Goal: Information Seeking & Learning: Learn about a topic

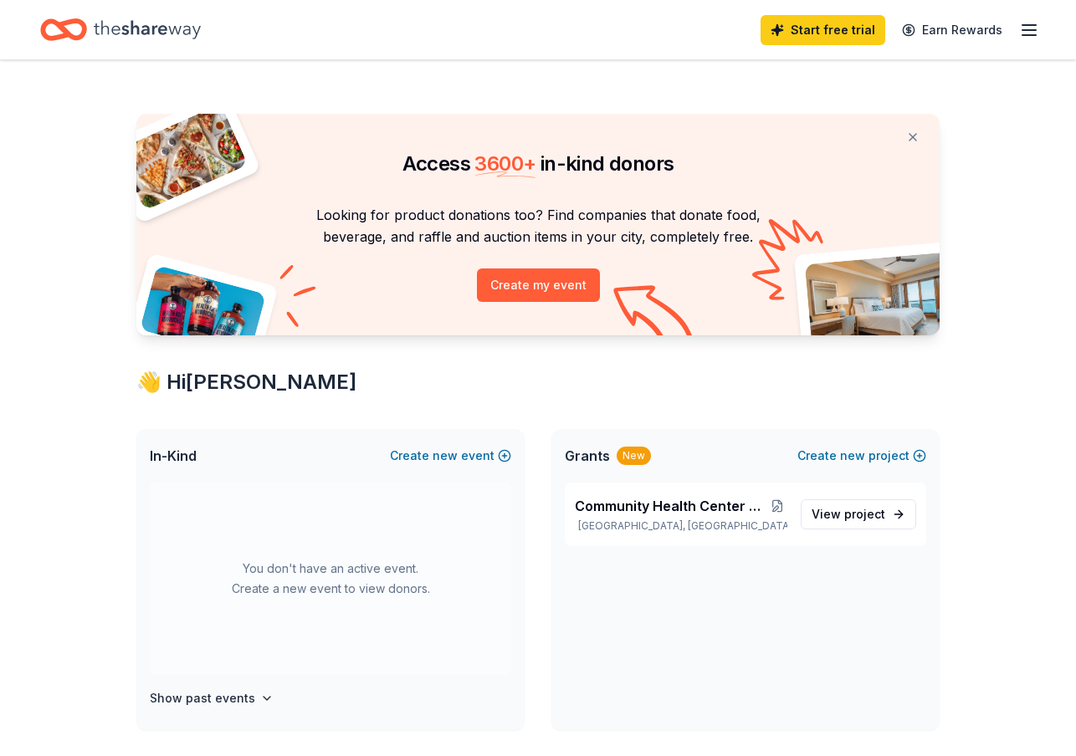
click at [145, 28] on icon "Home" at bounding box center [147, 30] width 107 height 34
click at [913, 136] on button at bounding box center [912, 136] width 40 height 33
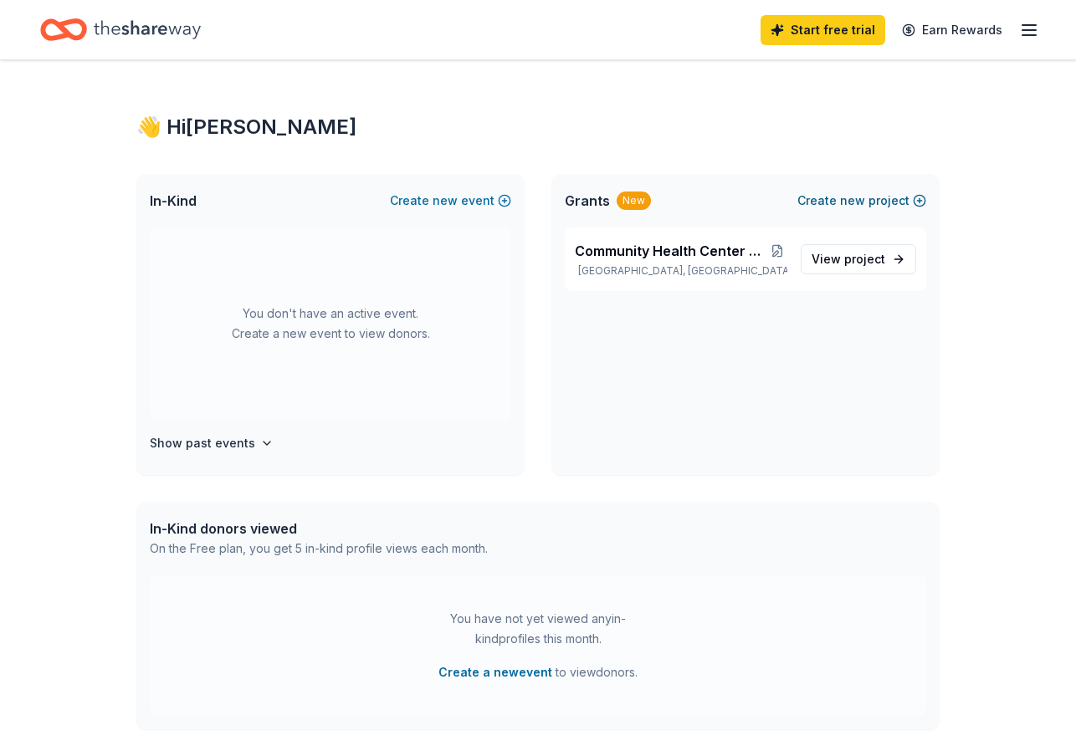
click at [832, 204] on button "Create new project" at bounding box center [861, 201] width 129 height 20
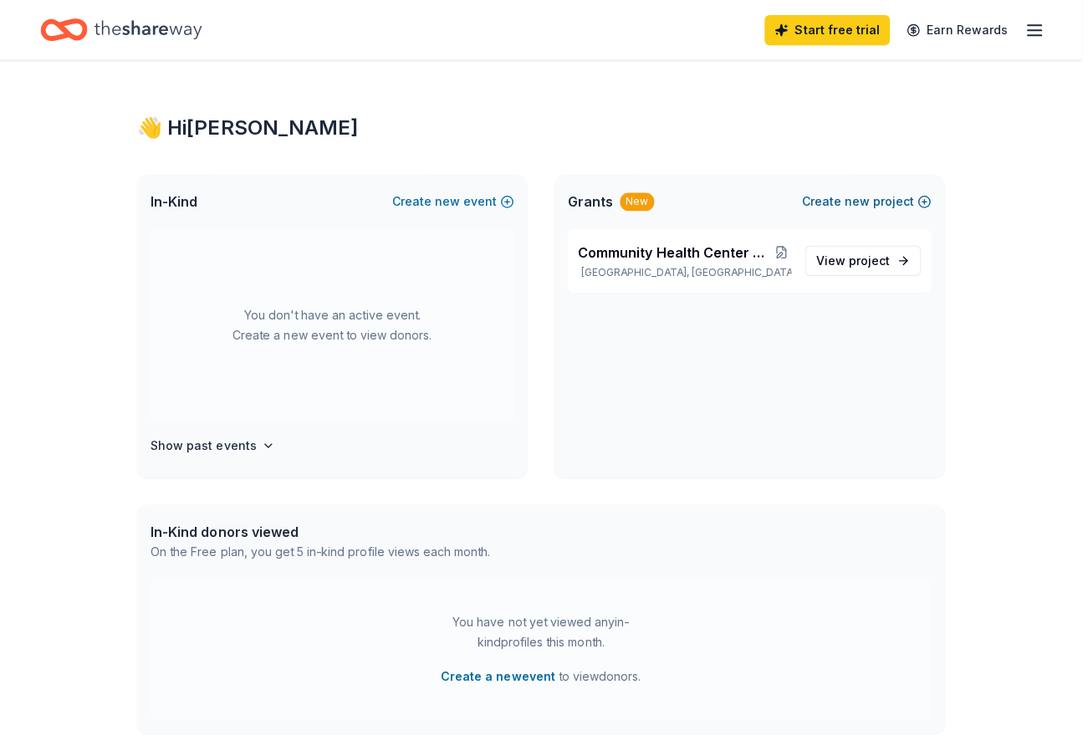
click at [832, 204] on div "Create a project Project name * ZIP code * What type of grants are you looking …" at bounding box center [544, 378] width 1088 height 756
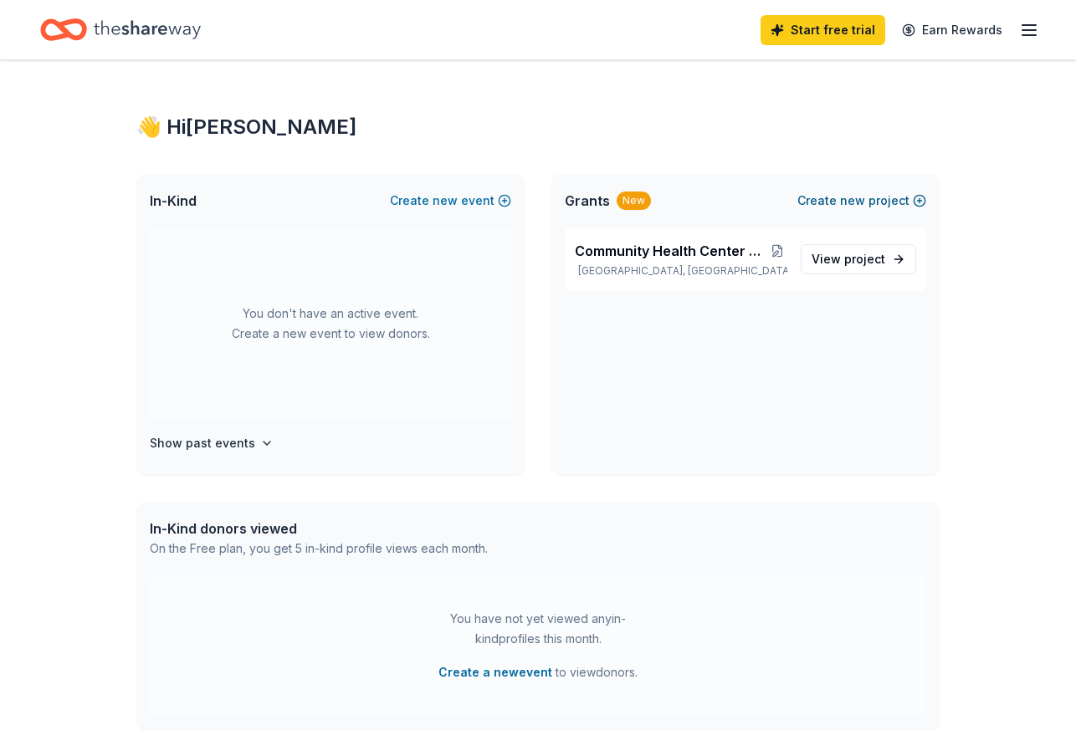
click at [918, 197] on button "Create new project" at bounding box center [861, 201] width 129 height 20
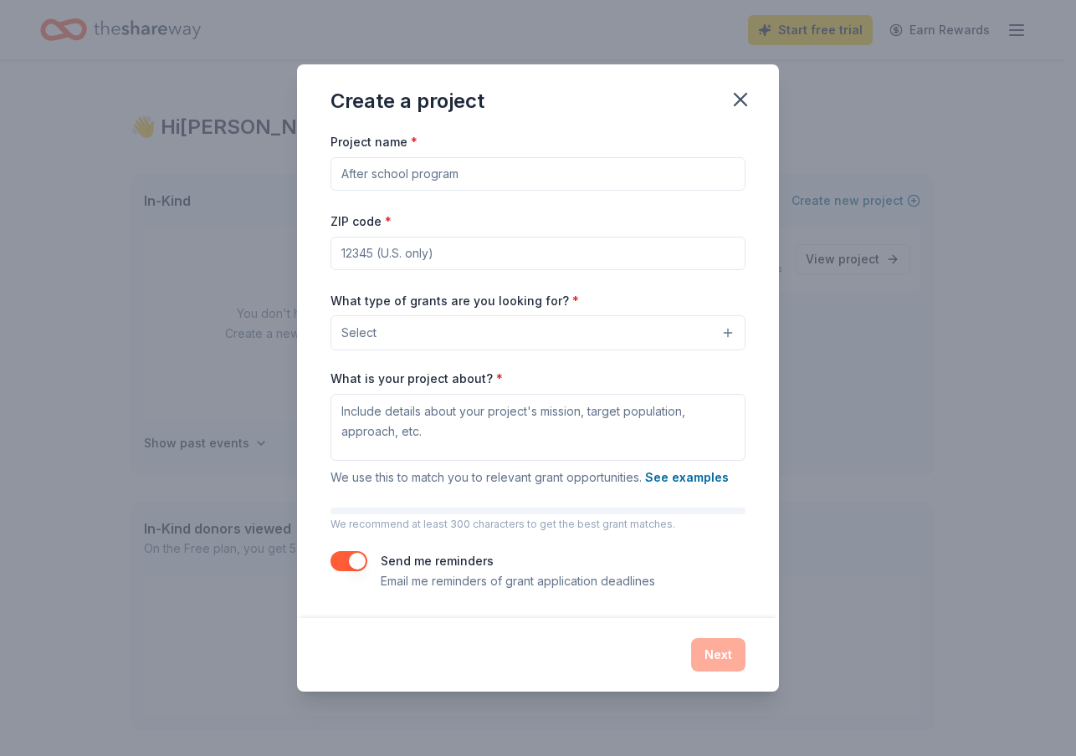
click at [918, 197] on div "Create a project Project name * ZIP code * What type of grants are you looking …" at bounding box center [538, 378] width 1076 height 756
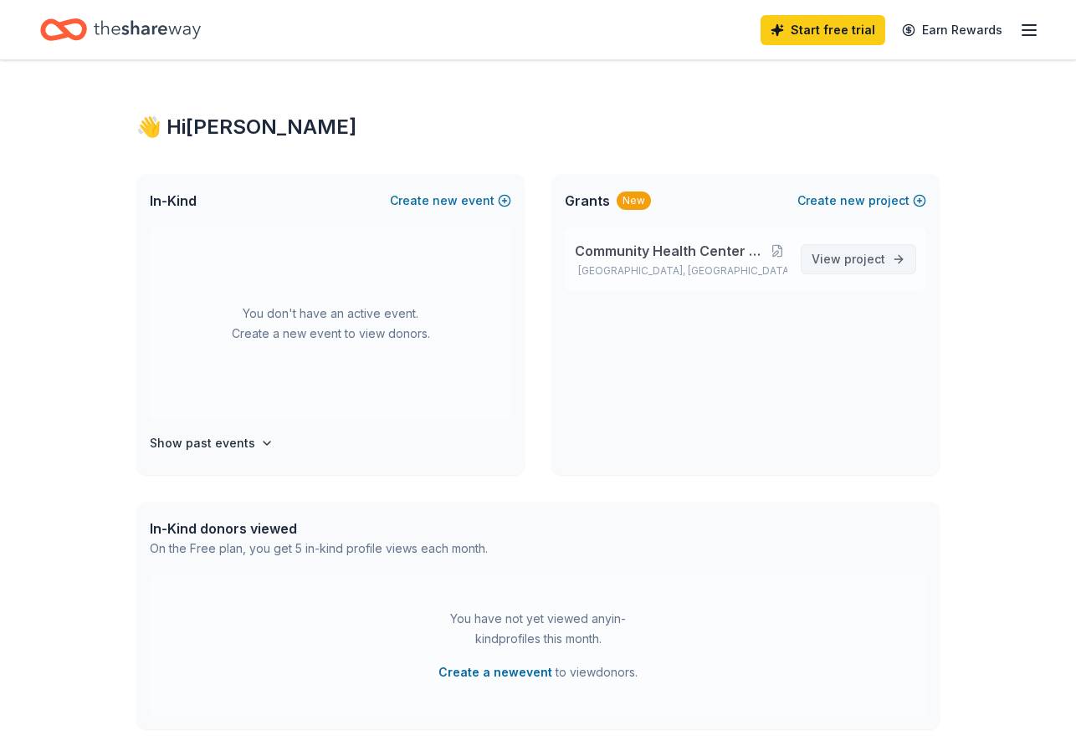
click at [857, 255] on span "project" at bounding box center [864, 259] width 41 height 14
click at [870, 262] on span "project" at bounding box center [864, 259] width 41 height 14
click at [1027, 30] on line "button" at bounding box center [1028, 30] width 13 height 0
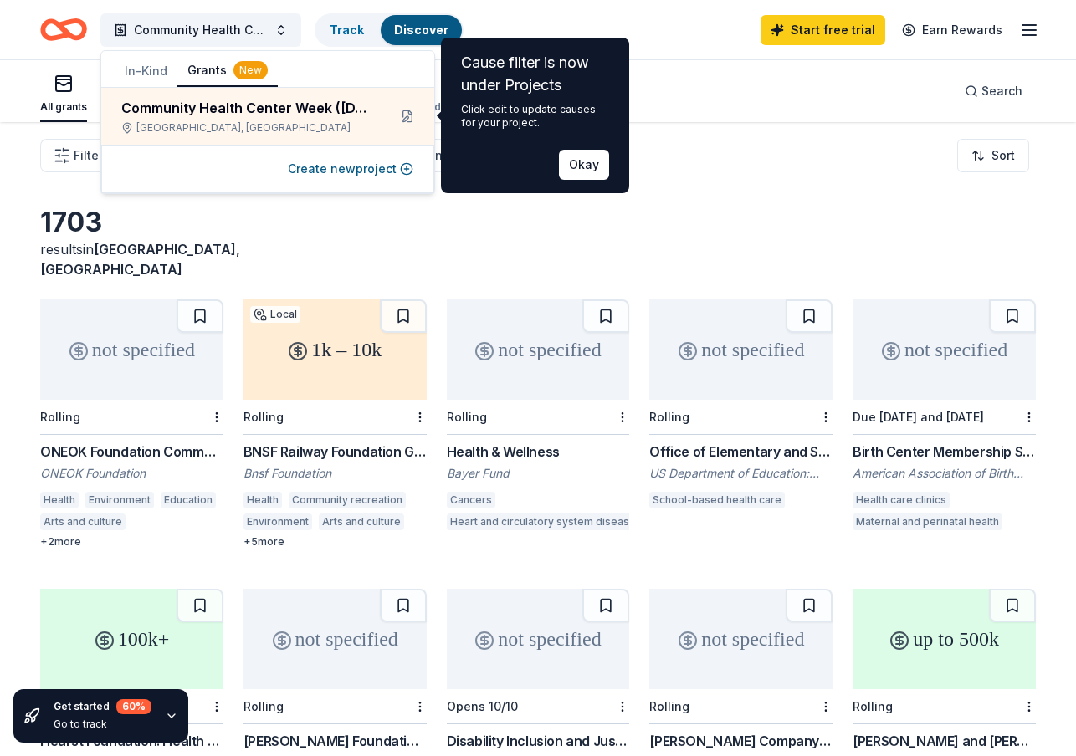
click at [53, 492] on div "Health" at bounding box center [59, 500] width 38 height 17
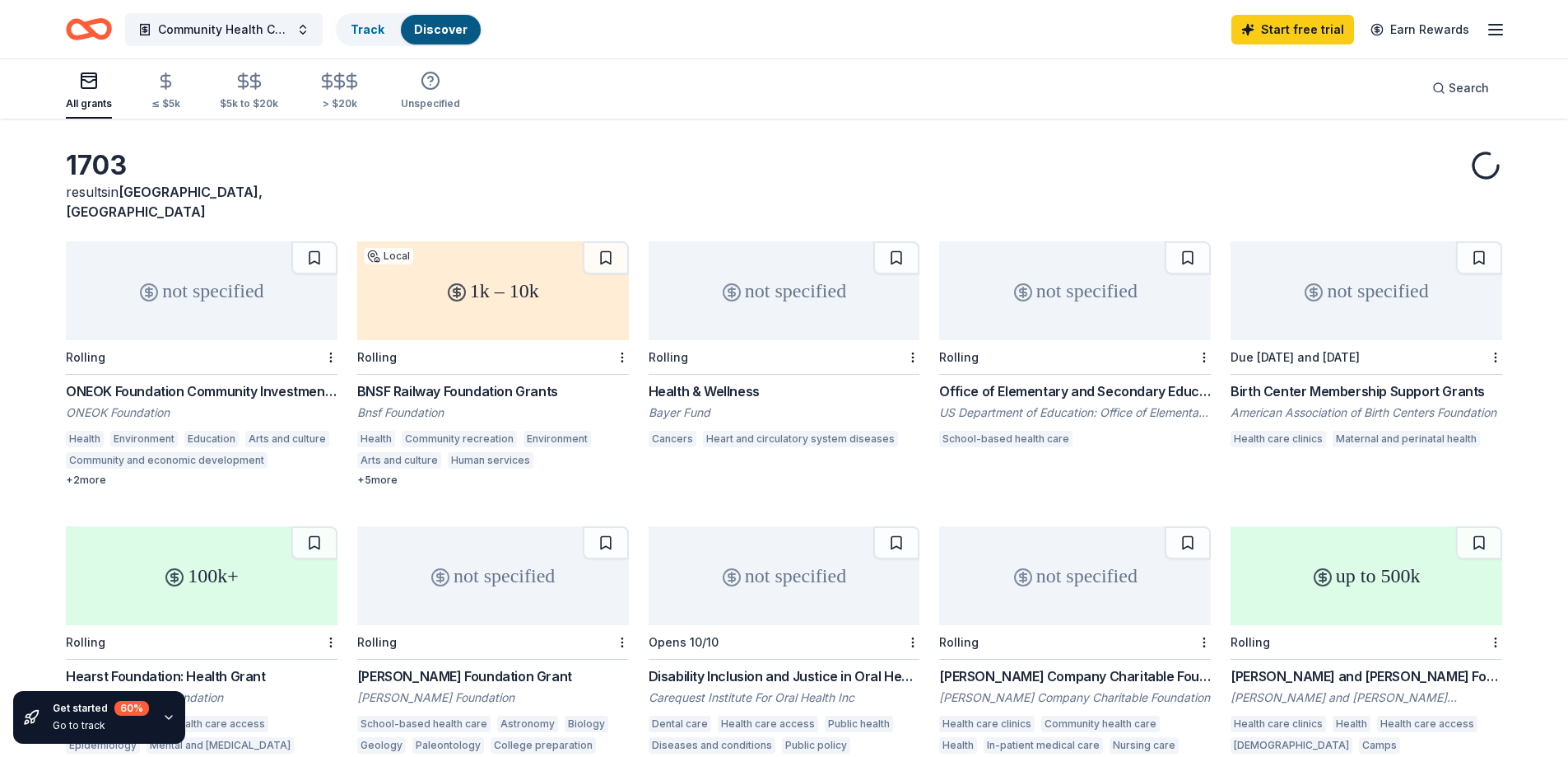
scroll to position [83, 0]
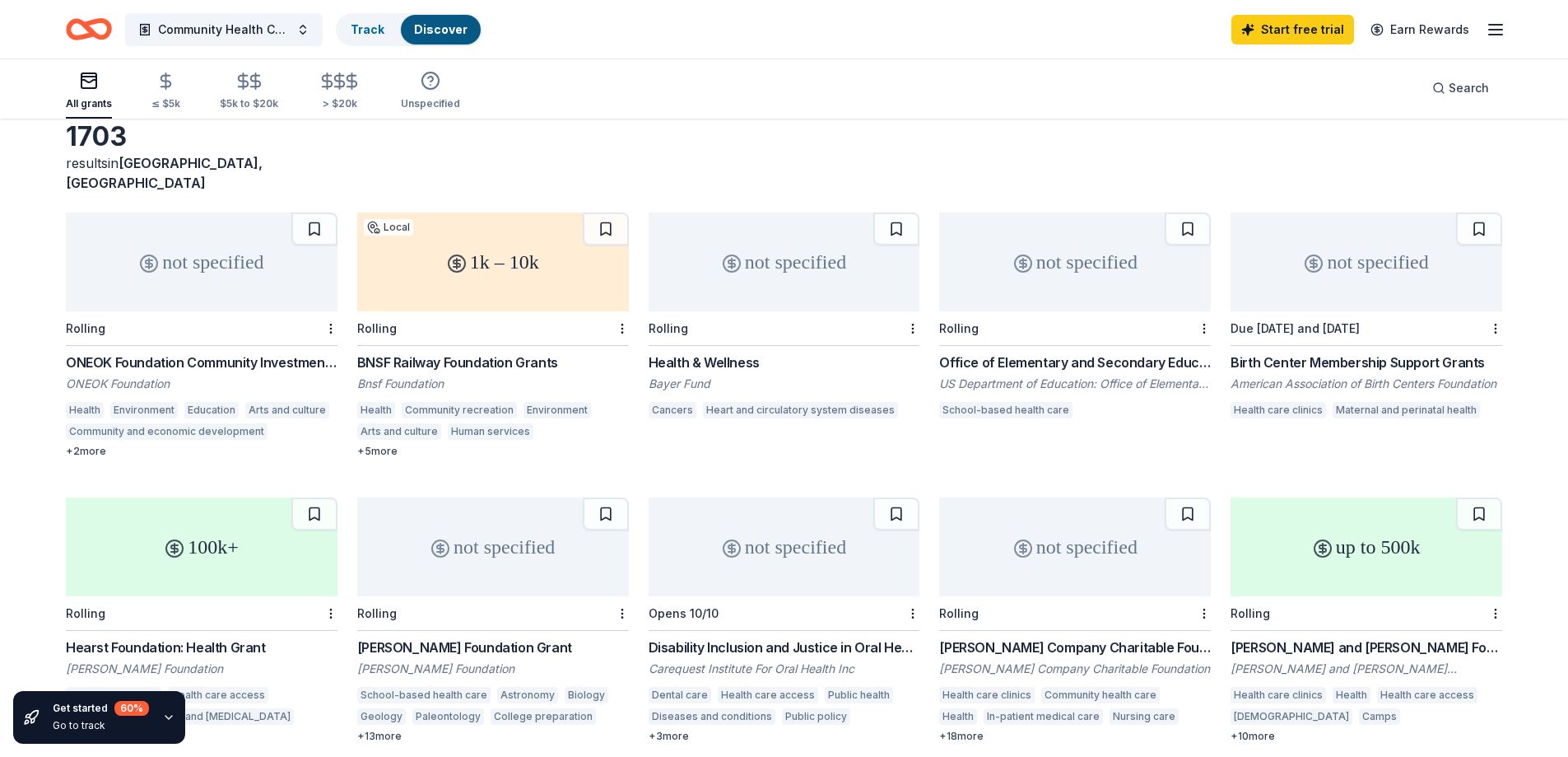
click at [369, 402] on div "Health" at bounding box center [376, 410] width 37 height 17
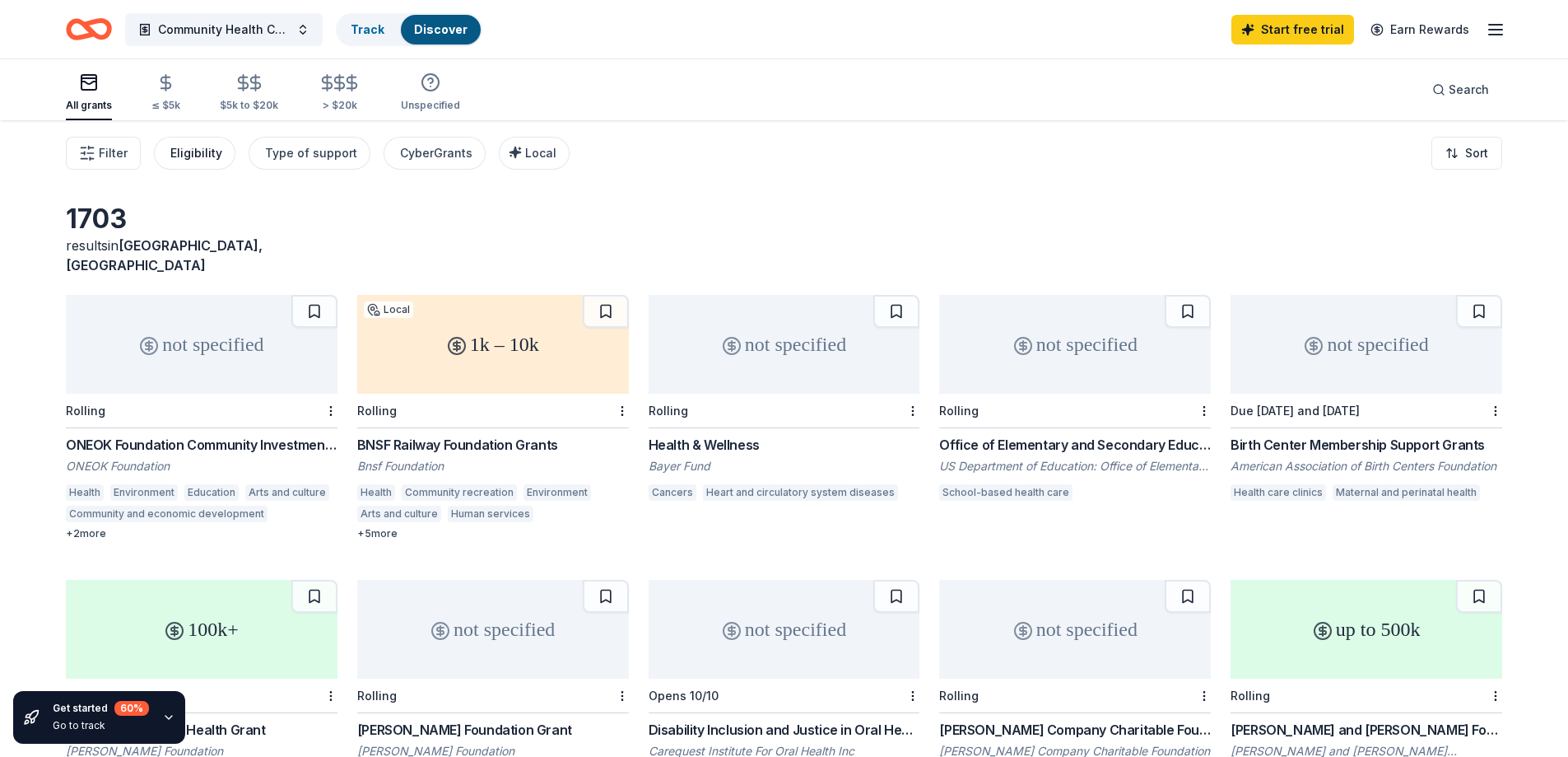
click at [206, 153] on div "Eligibility" at bounding box center [196, 154] width 52 height 20
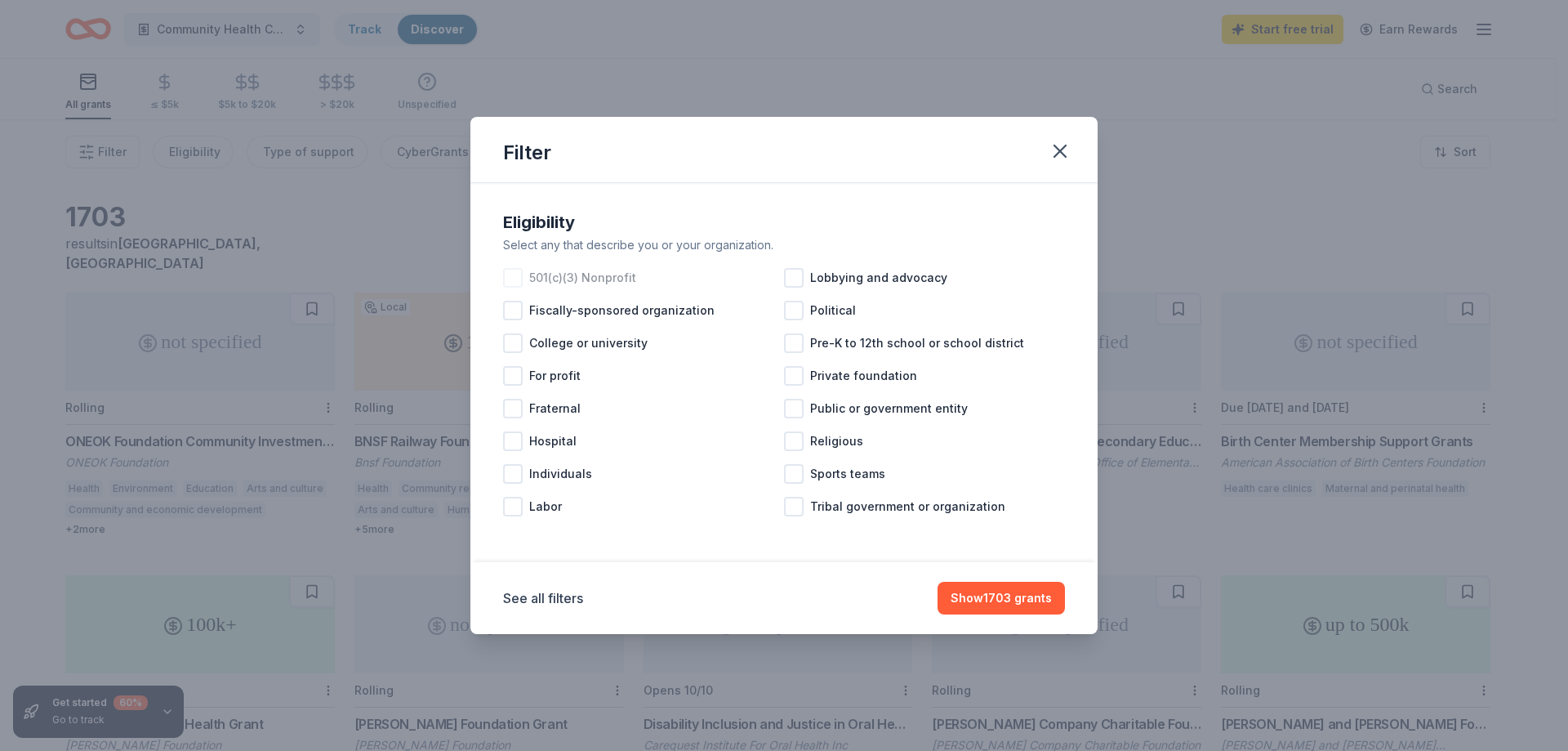
click at [512, 279] on div at bounding box center [513, 277] width 20 height 20
click at [537, 598] on button "See all filters" at bounding box center [543, 598] width 80 height 20
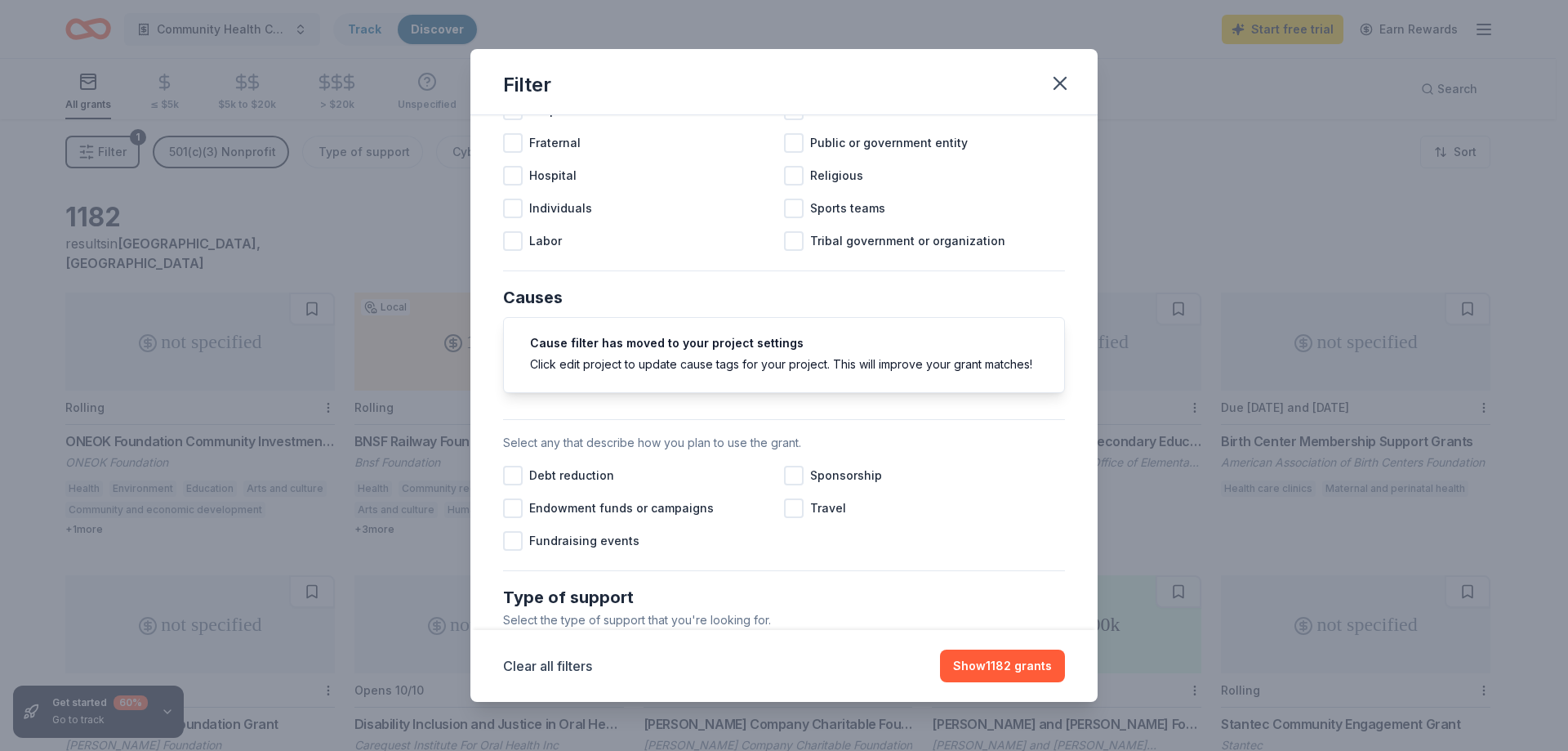
scroll to position [245, 0]
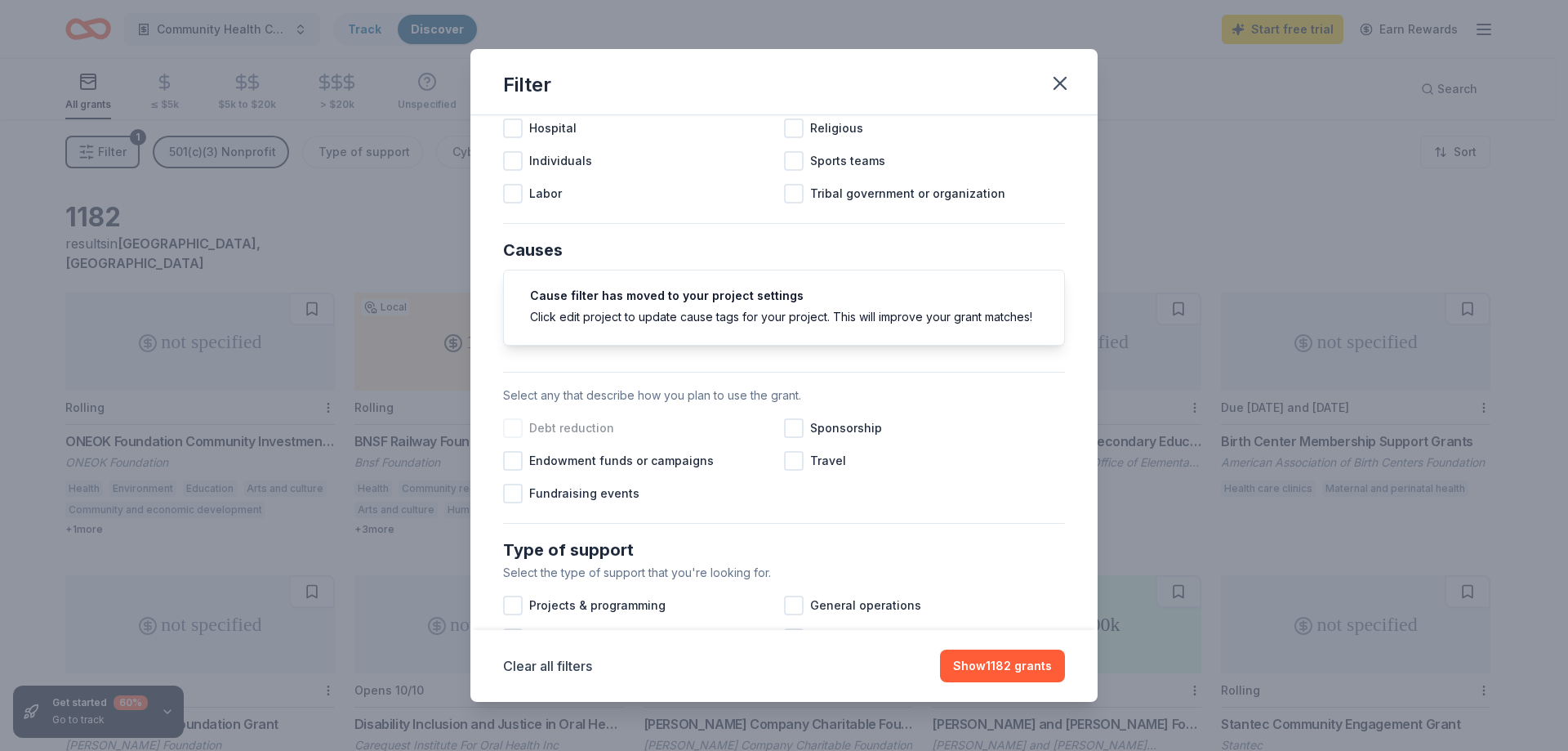
click at [509, 438] on div at bounding box center [513, 428] width 20 height 20
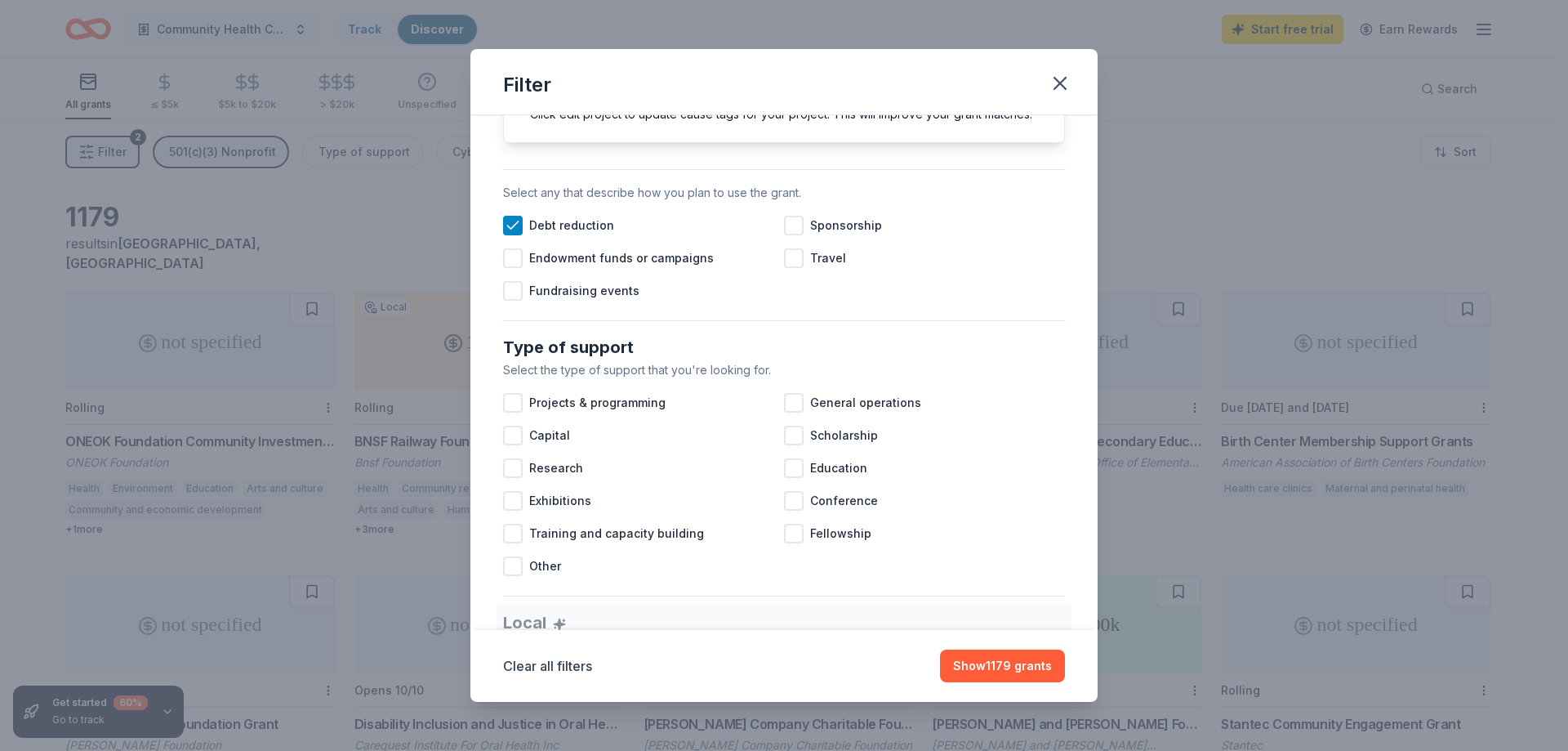
scroll to position [490, 0]
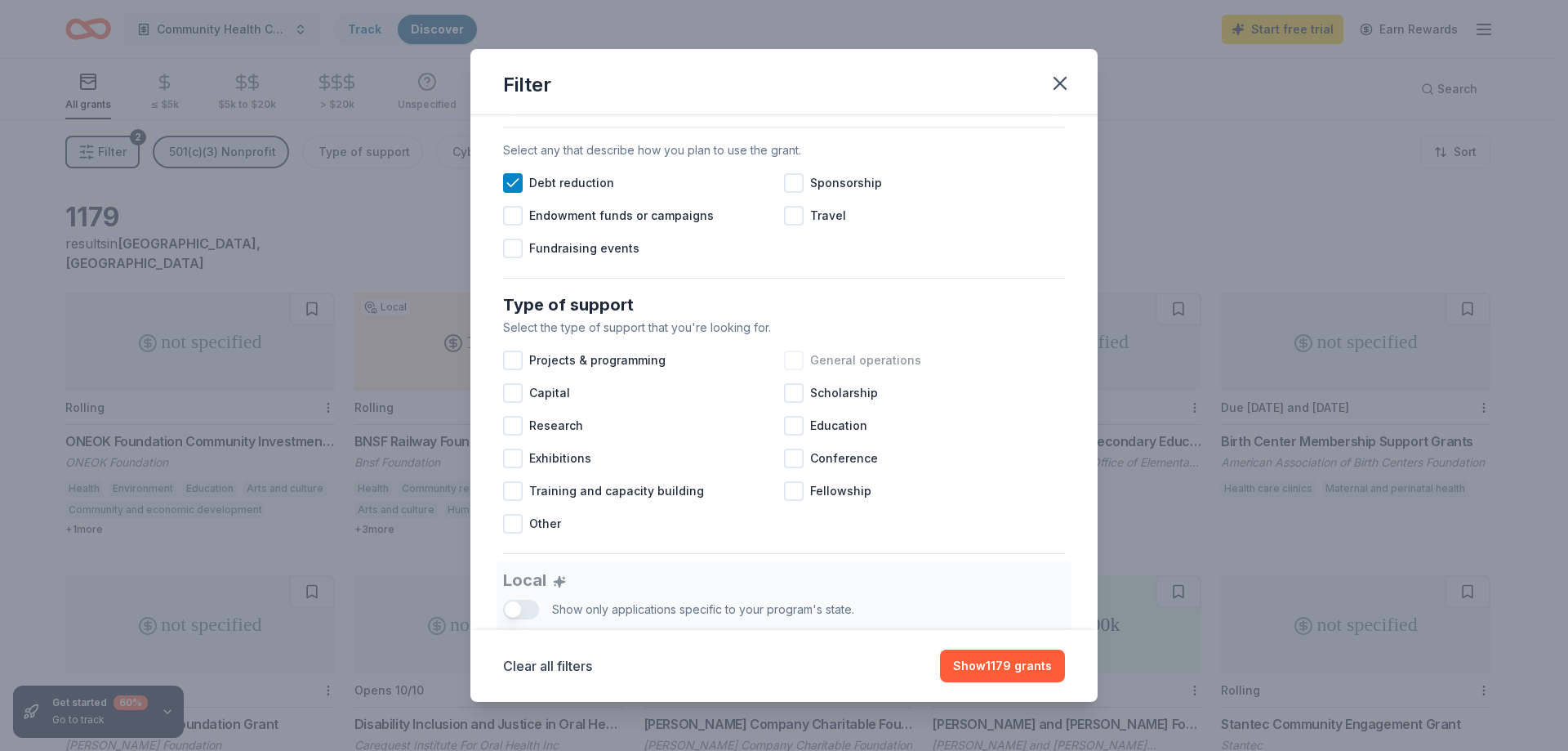
click at [789, 370] on div at bounding box center [794, 360] width 20 height 20
click at [516, 533] on div at bounding box center [513, 523] width 20 height 20
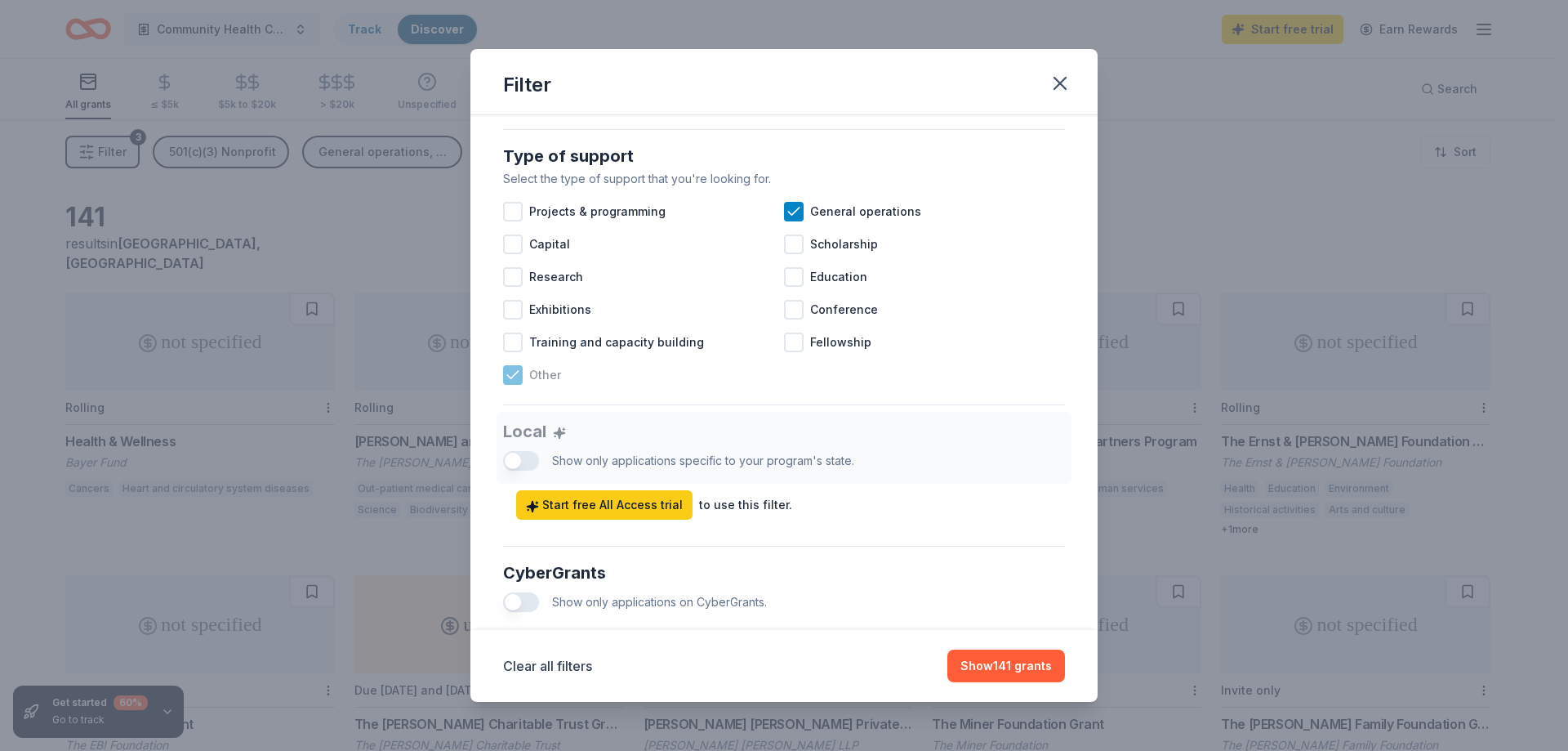
scroll to position [653, 0]
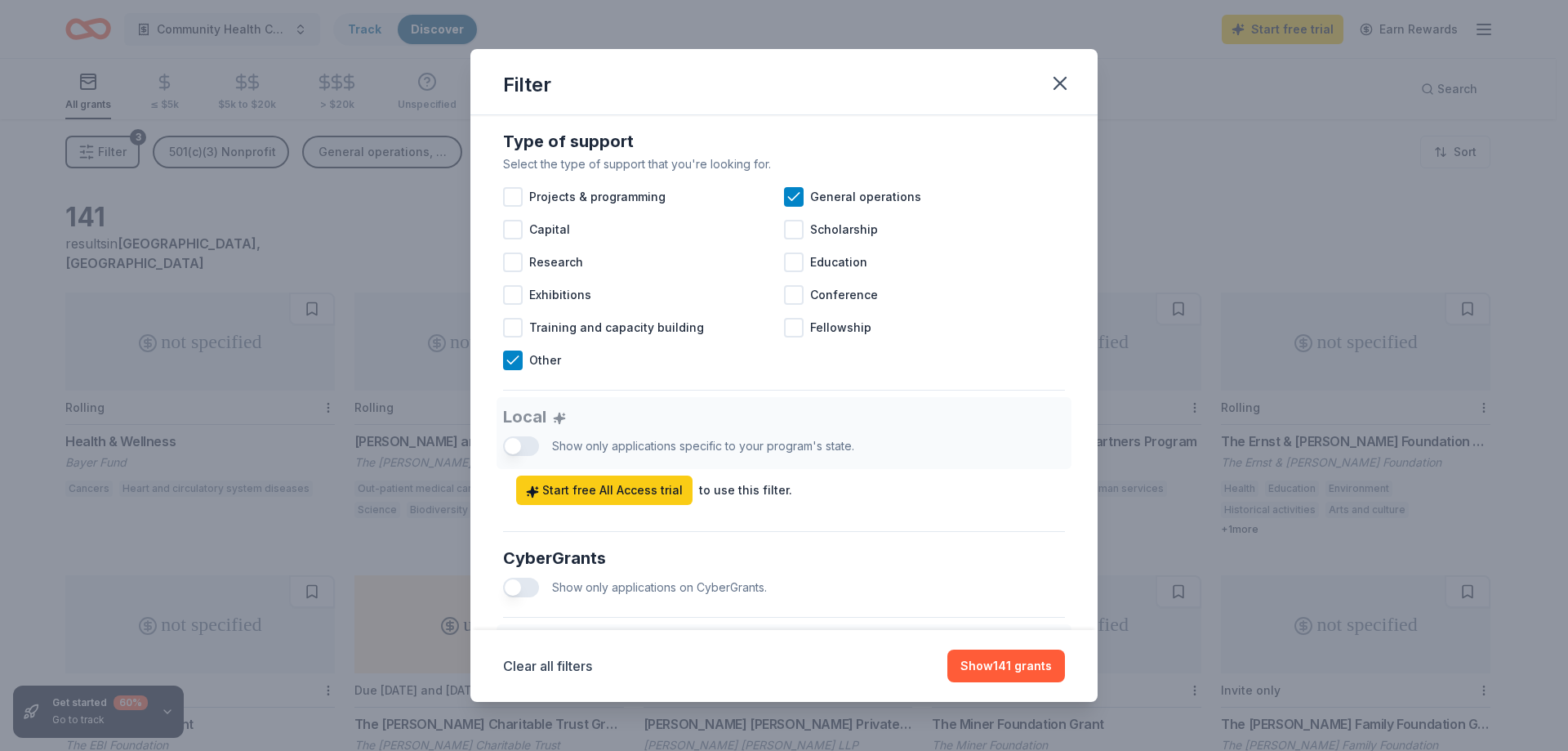
click at [525, 466] on div "Local Show only applications specific to your program's state. Start free All A…" at bounding box center [783, 450] width 561 height 107
click at [523, 463] on div "Local Show only applications specific to your program's state. Start free All A…" at bounding box center [783, 450] width 561 height 107
click at [511, 462] on div "Local Show only applications specific to your program's state. Start free All A…" at bounding box center [783, 450] width 561 height 107
click at [741, 500] on div "to use this filter." at bounding box center [745, 490] width 93 height 20
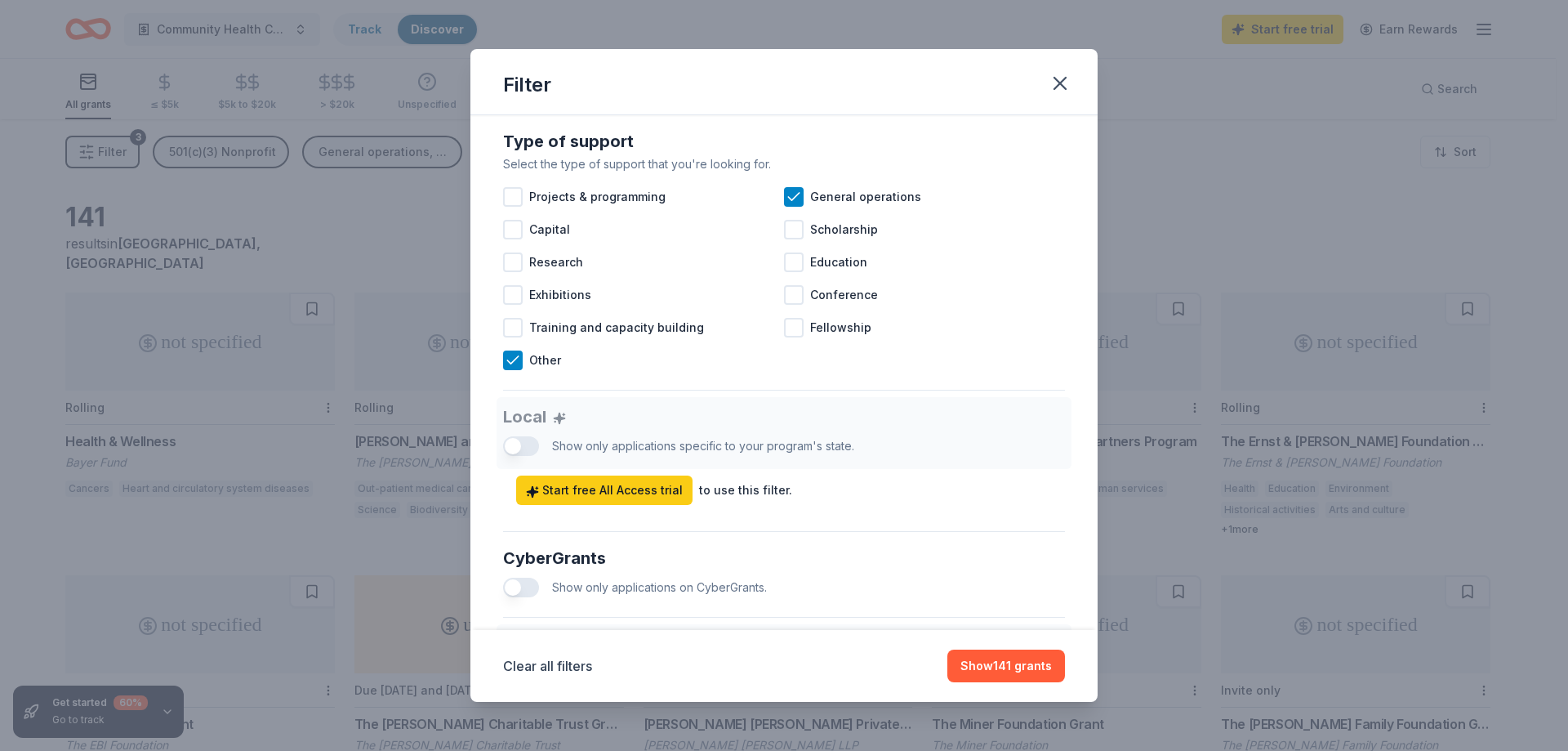
click at [516, 459] on div "Local Show only applications specific to your program's state. Start free All A…" at bounding box center [783, 450] width 561 height 107
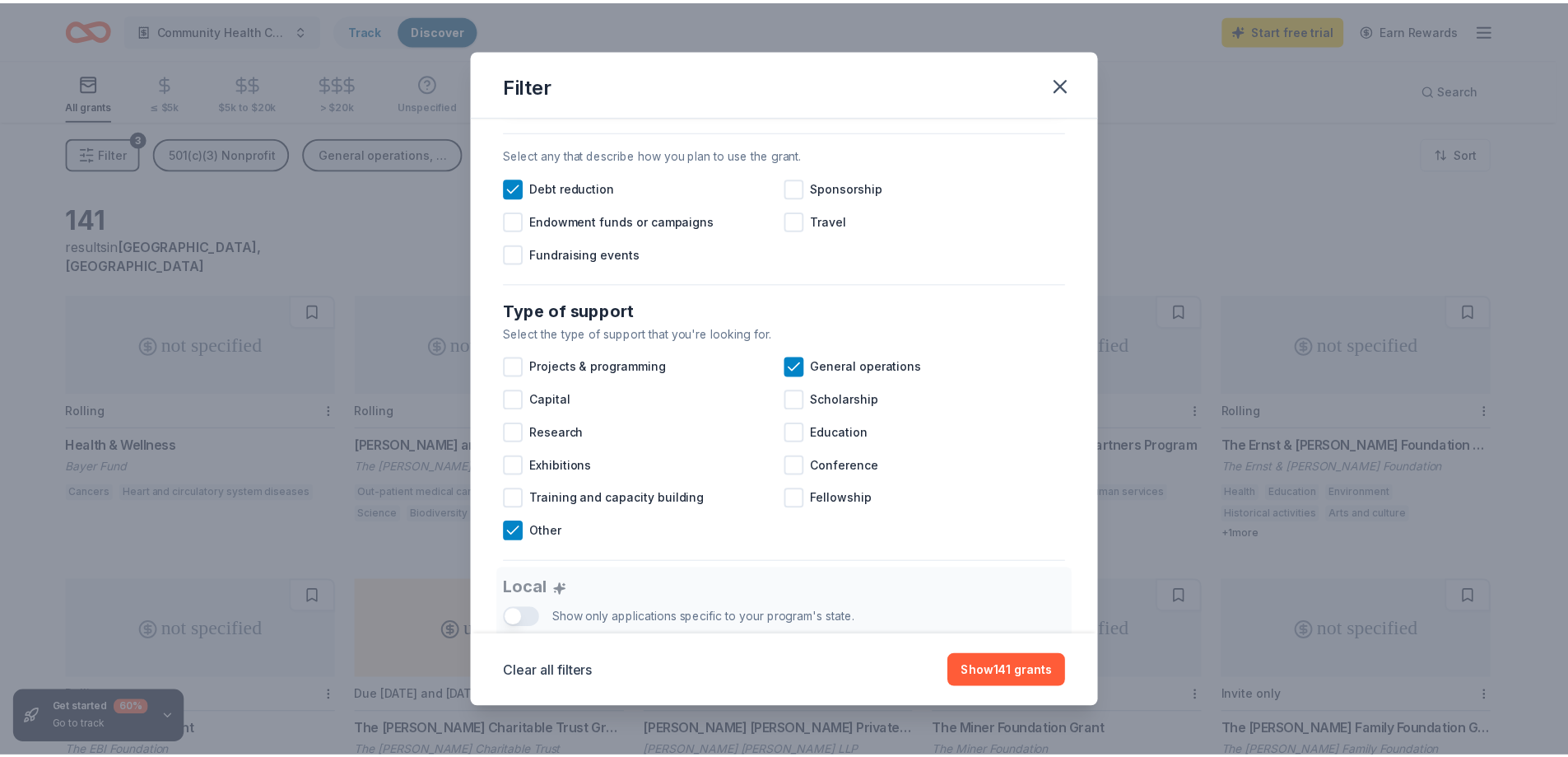
scroll to position [485, 0]
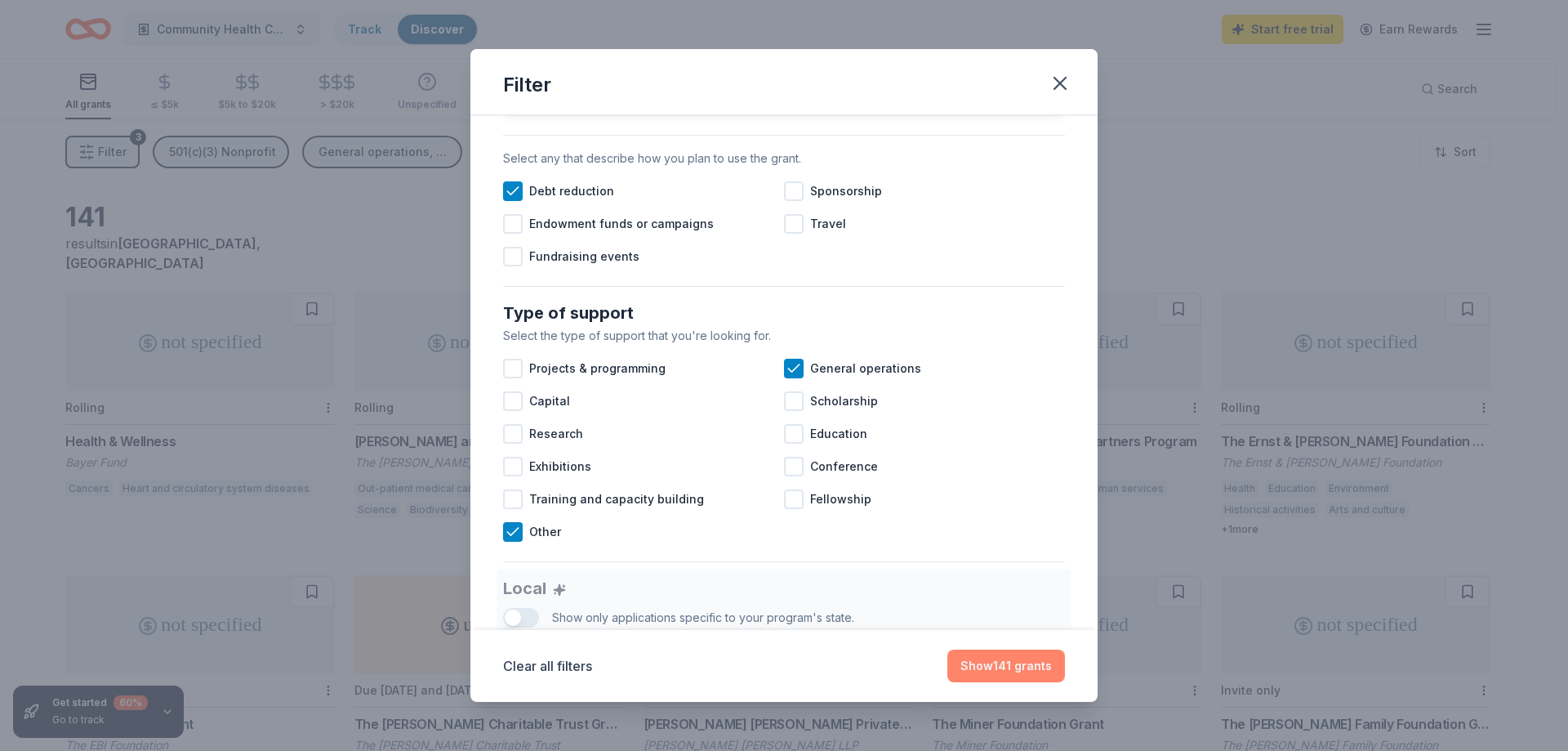
click at [989, 667] on button "Show 141 grants" at bounding box center [1006, 665] width 117 height 32
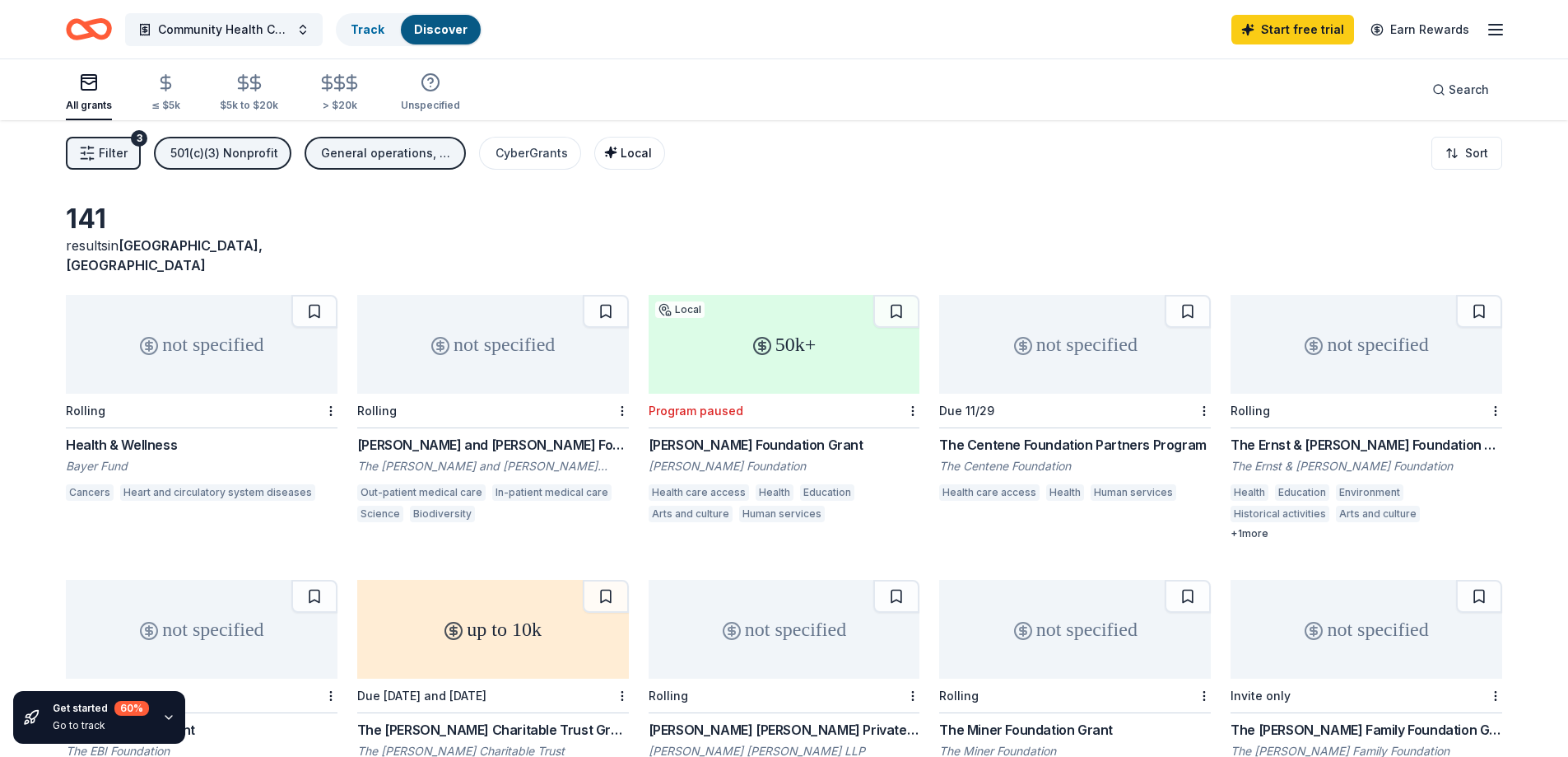
click at [632, 158] on span "Local" at bounding box center [637, 153] width 31 height 14
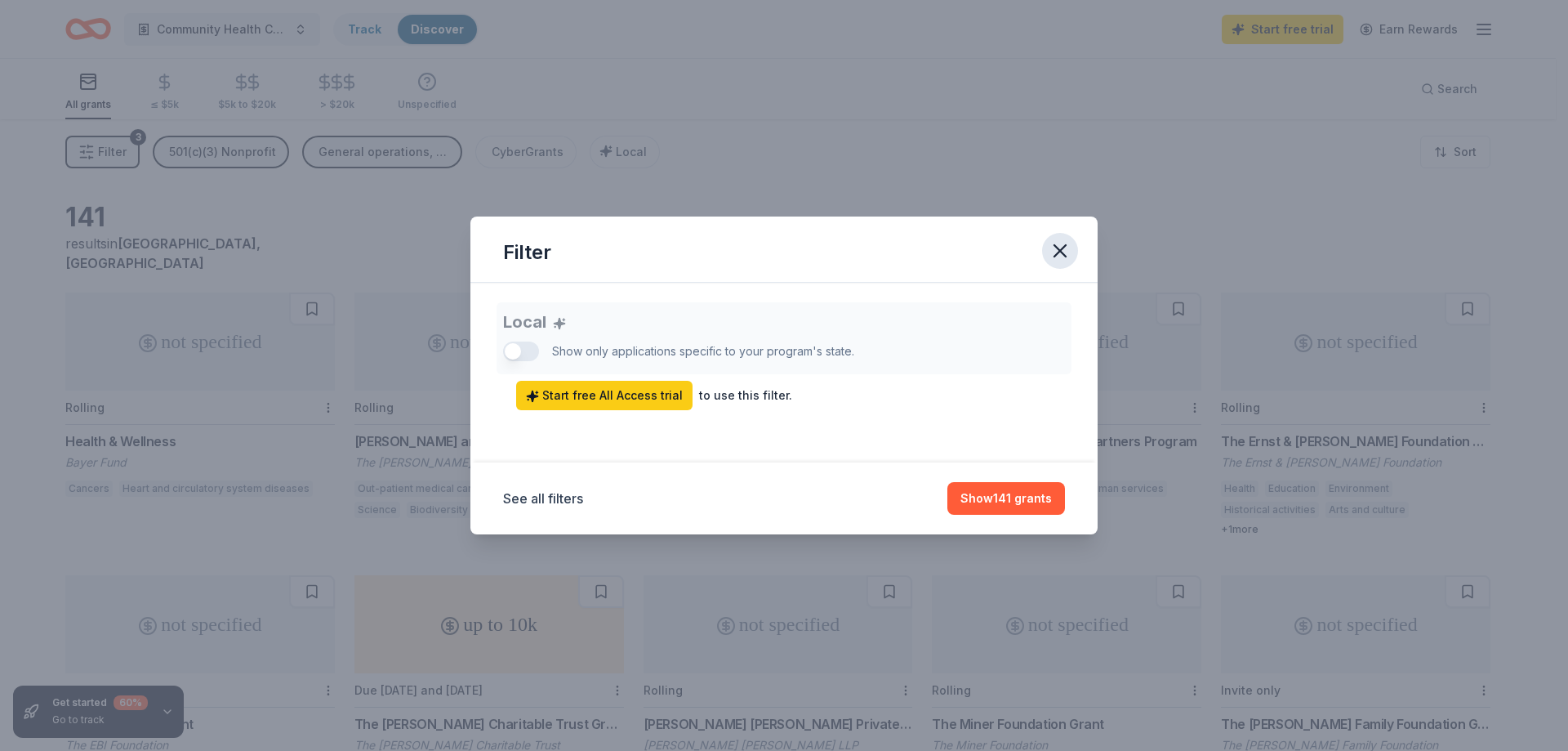
click at [1050, 252] on icon "button" at bounding box center [1059, 250] width 22 height 22
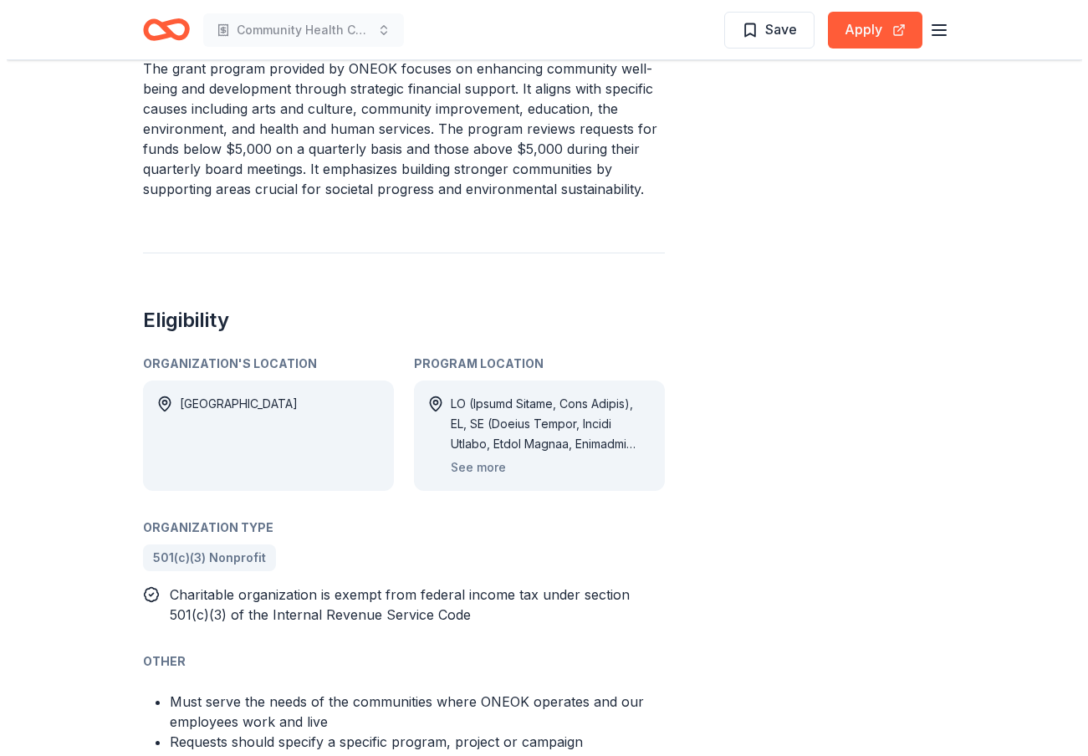
scroll to position [669, 0]
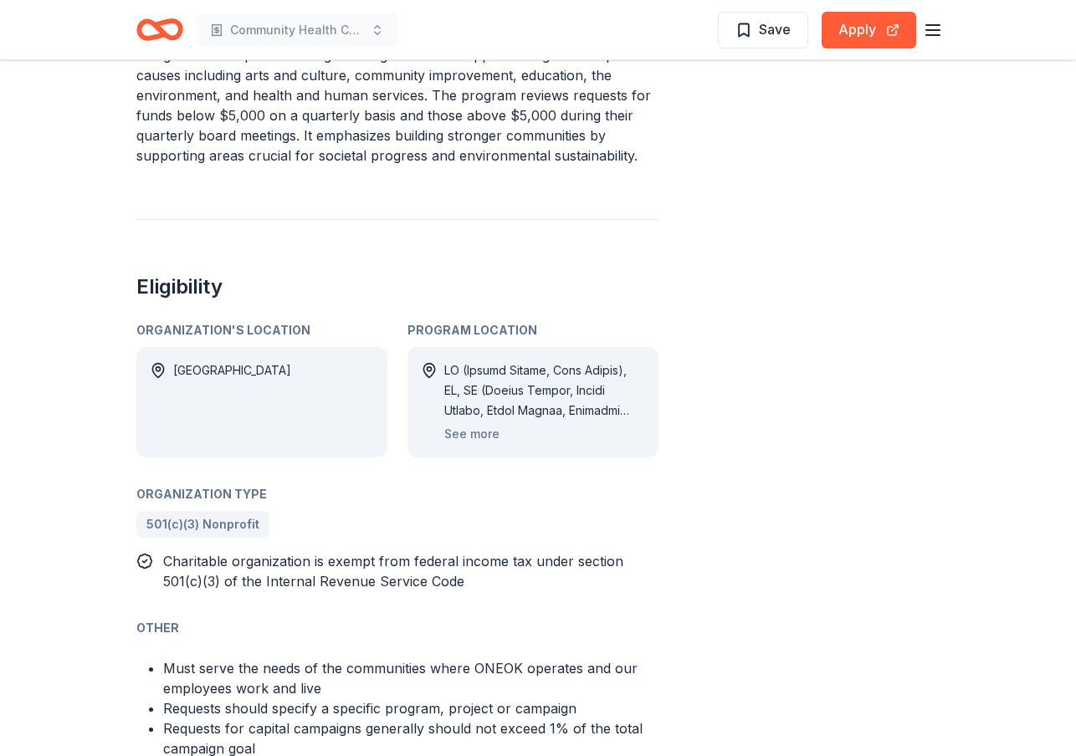
click at [466, 326] on div "Program Location" at bounding box center [532, 330] width 251 height 20
click at [463, 439] on button "See more" at bounding box center [471, 434] width 55 height 20
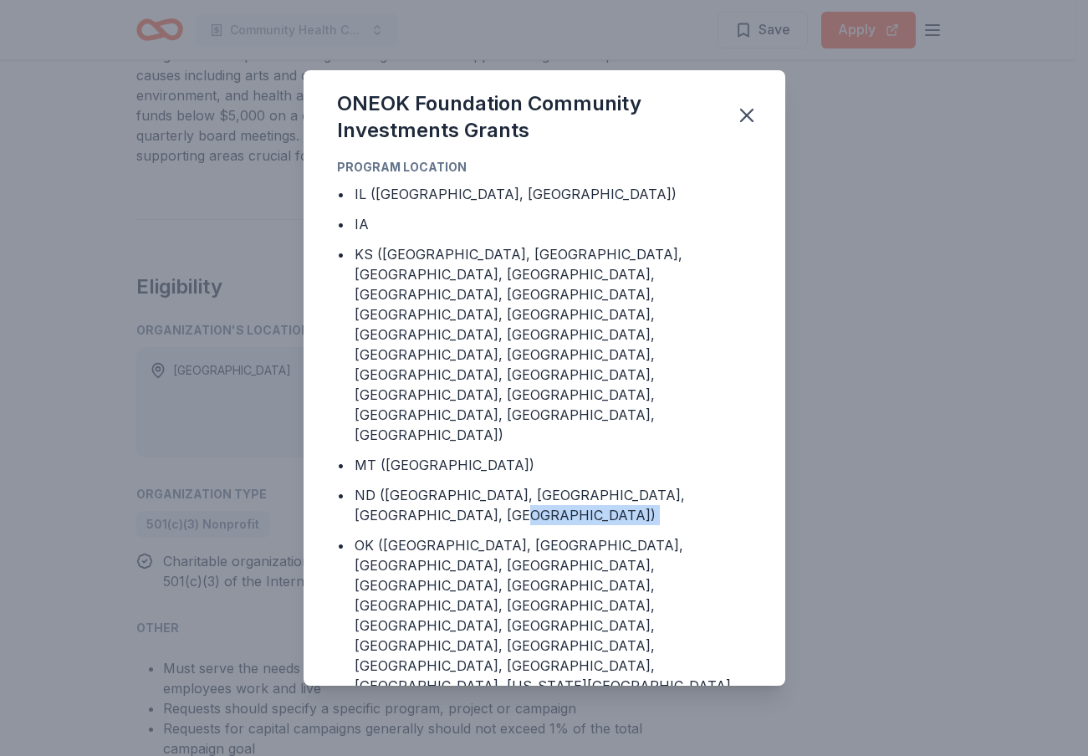
click at [463, 485] on div "ND (Dunn County, McKenzie County, Stark County, Williams County)" at bounding box center [553, 505] width 397 height 40
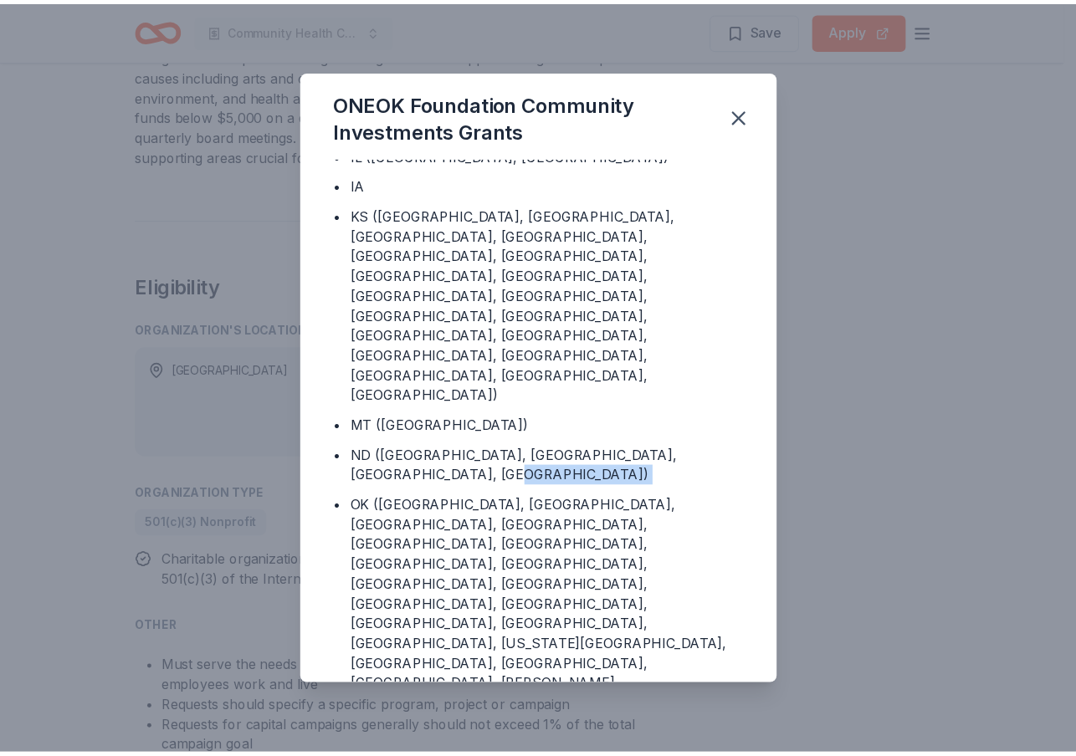
scroll to position [0, 0]
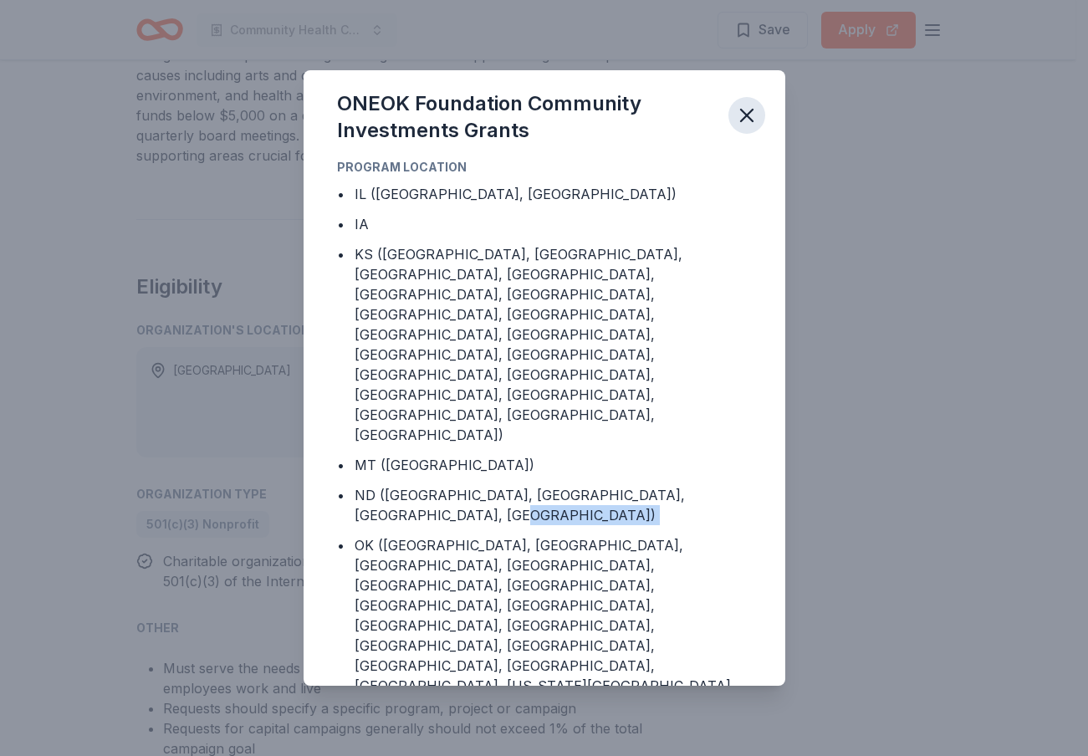
click at [744, 116] on icon "button" at bounding box center [746, 115] width 23 height 23
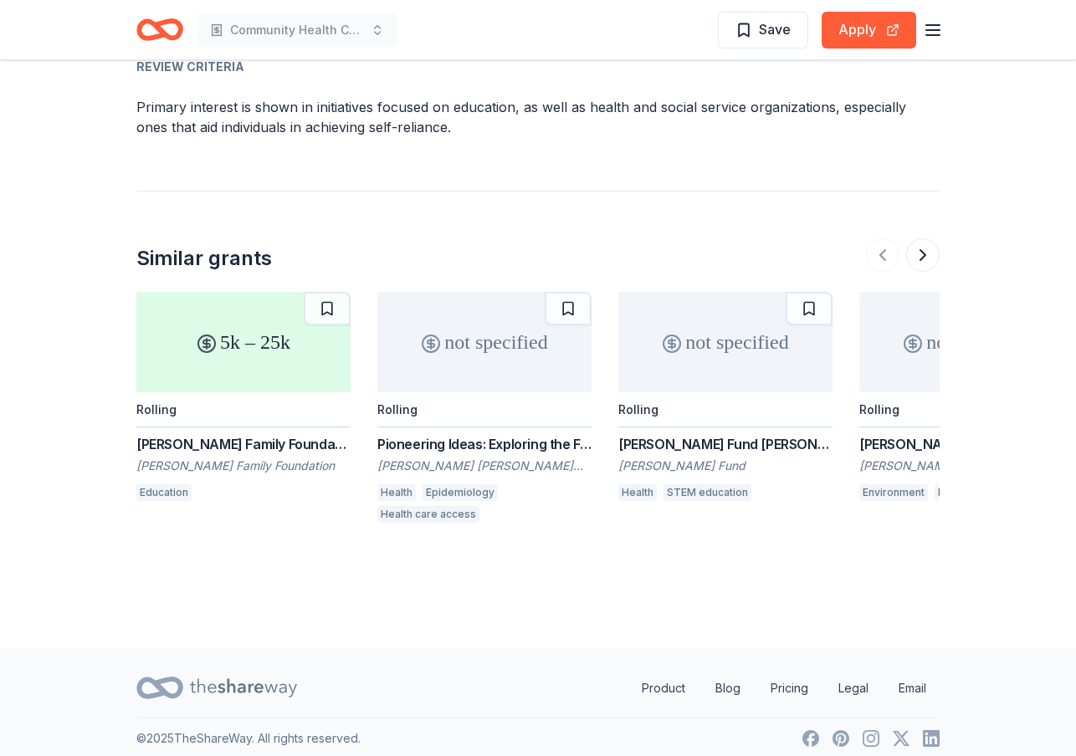
scroll to position [2044, 0]
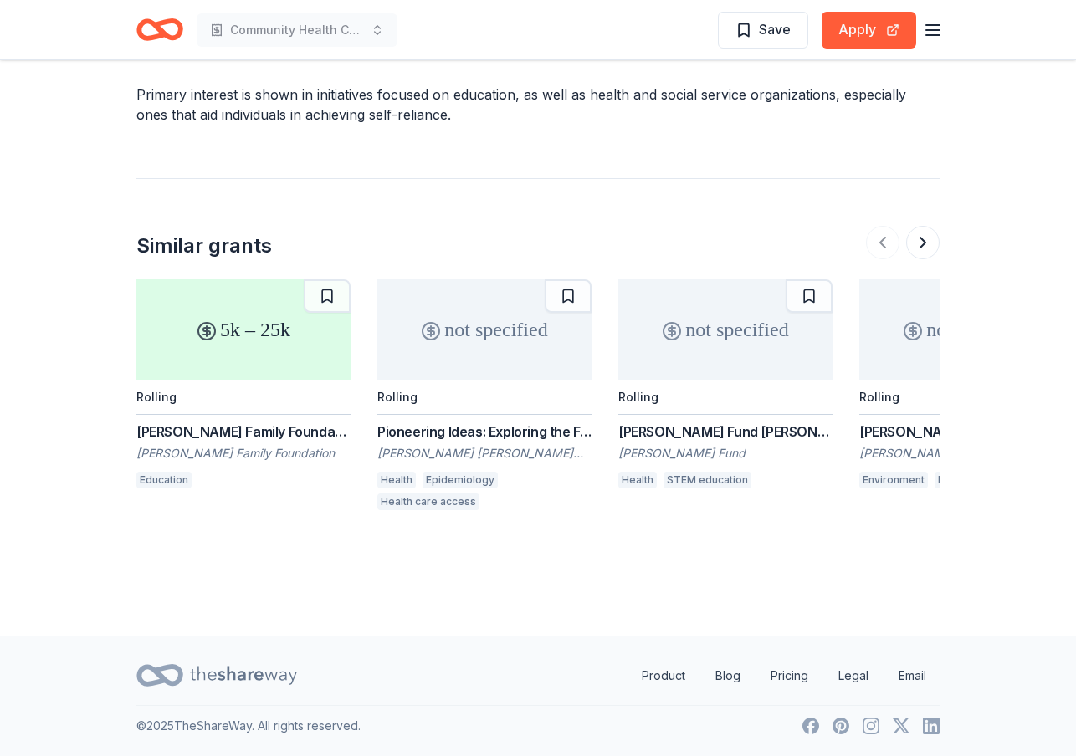
click at [245, 427] on div "Dunn Family Foundation Grant" at bounding box center [243, 432] width 214 height 20
click at [427, 451] on div "Robert Wood Johnson Foundation" at bounding box center [484, 453] width 214 height 17
click at [677, 433] on div "Charles Edison Fund Grant" at bounding box center [725, 432] width 214 height 20
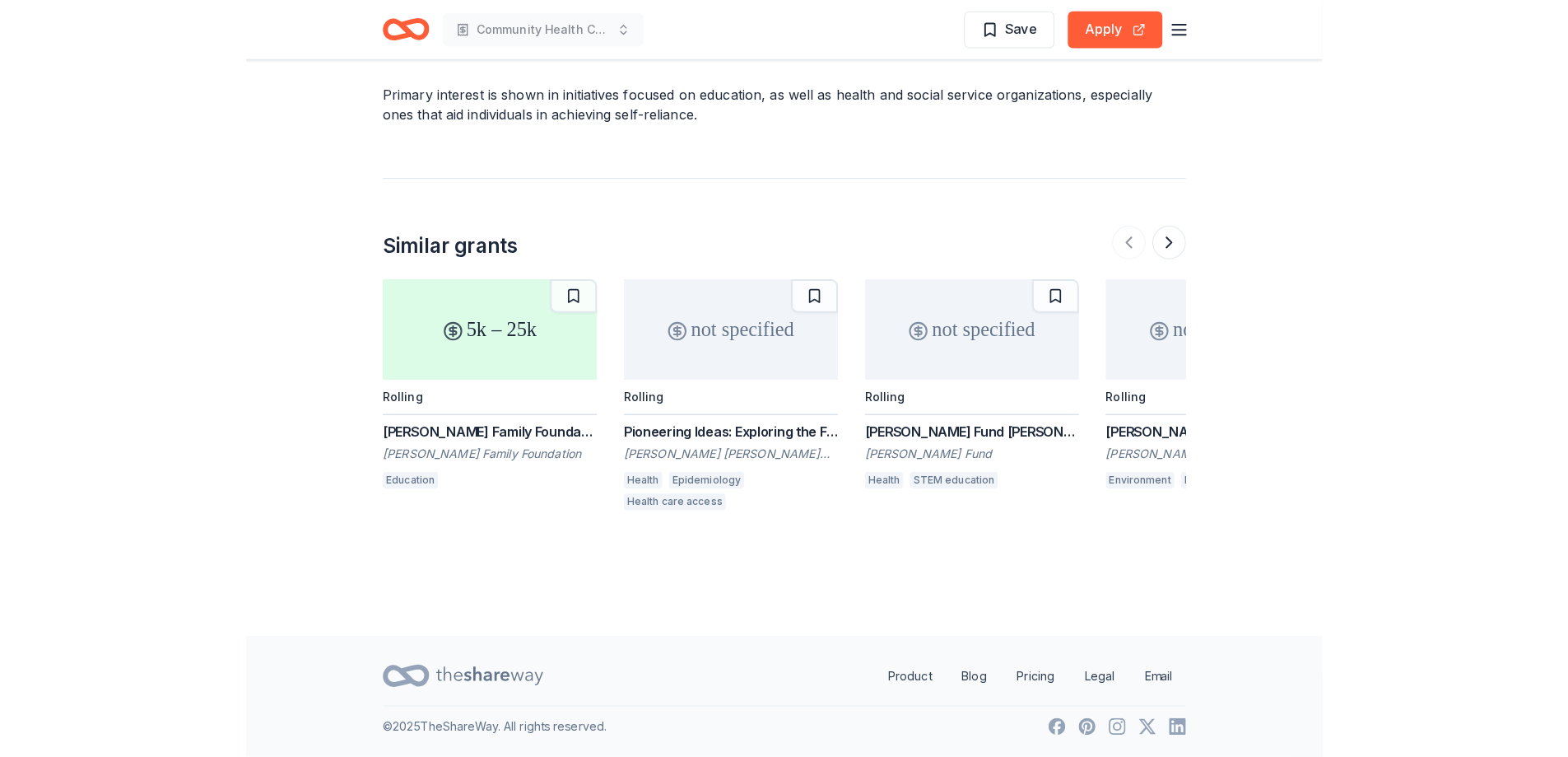
scroll to position [2000, 0]
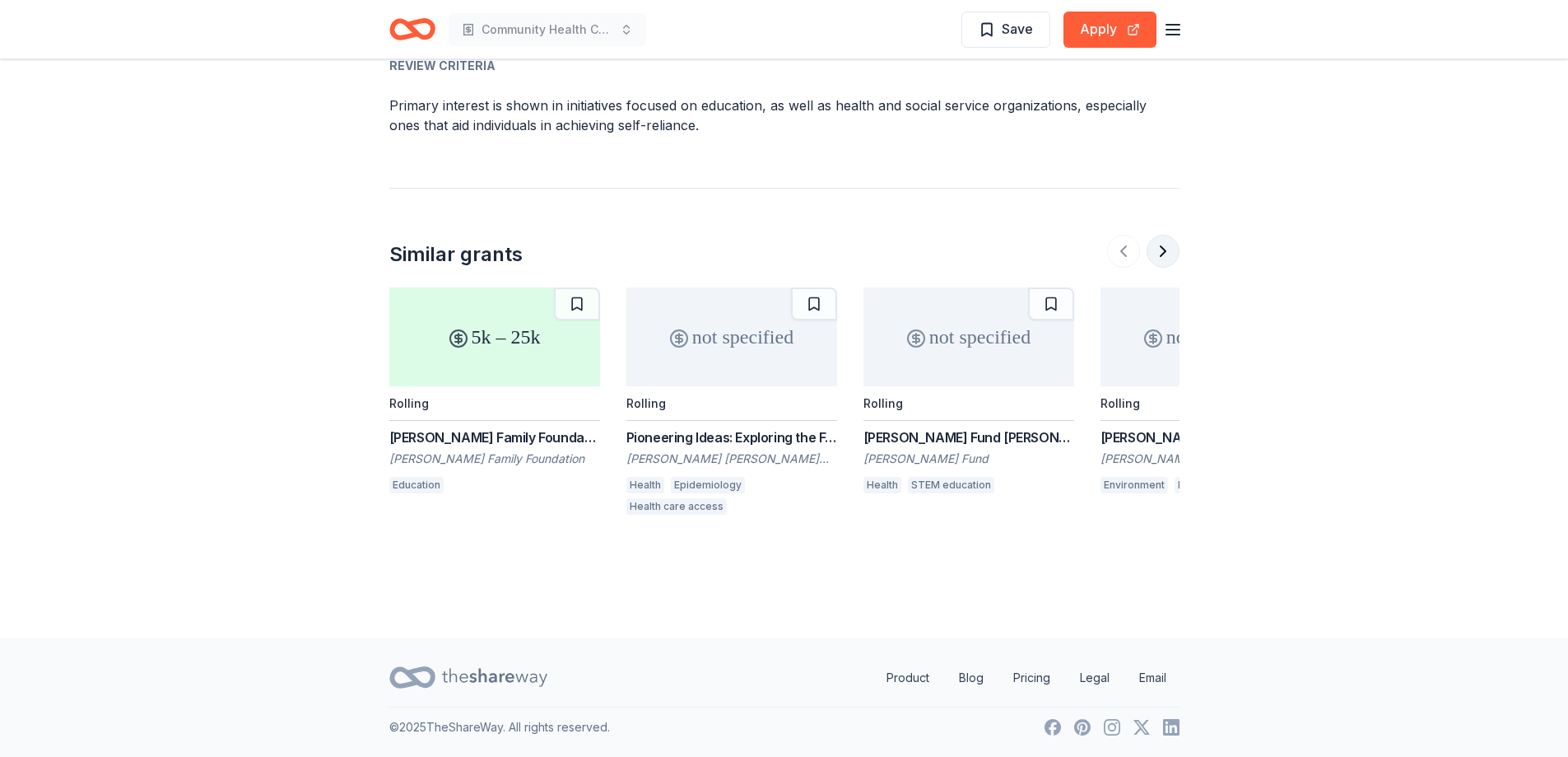
click at [1058, 249] on button at bounding box center [1162, 250] width 32 height 32
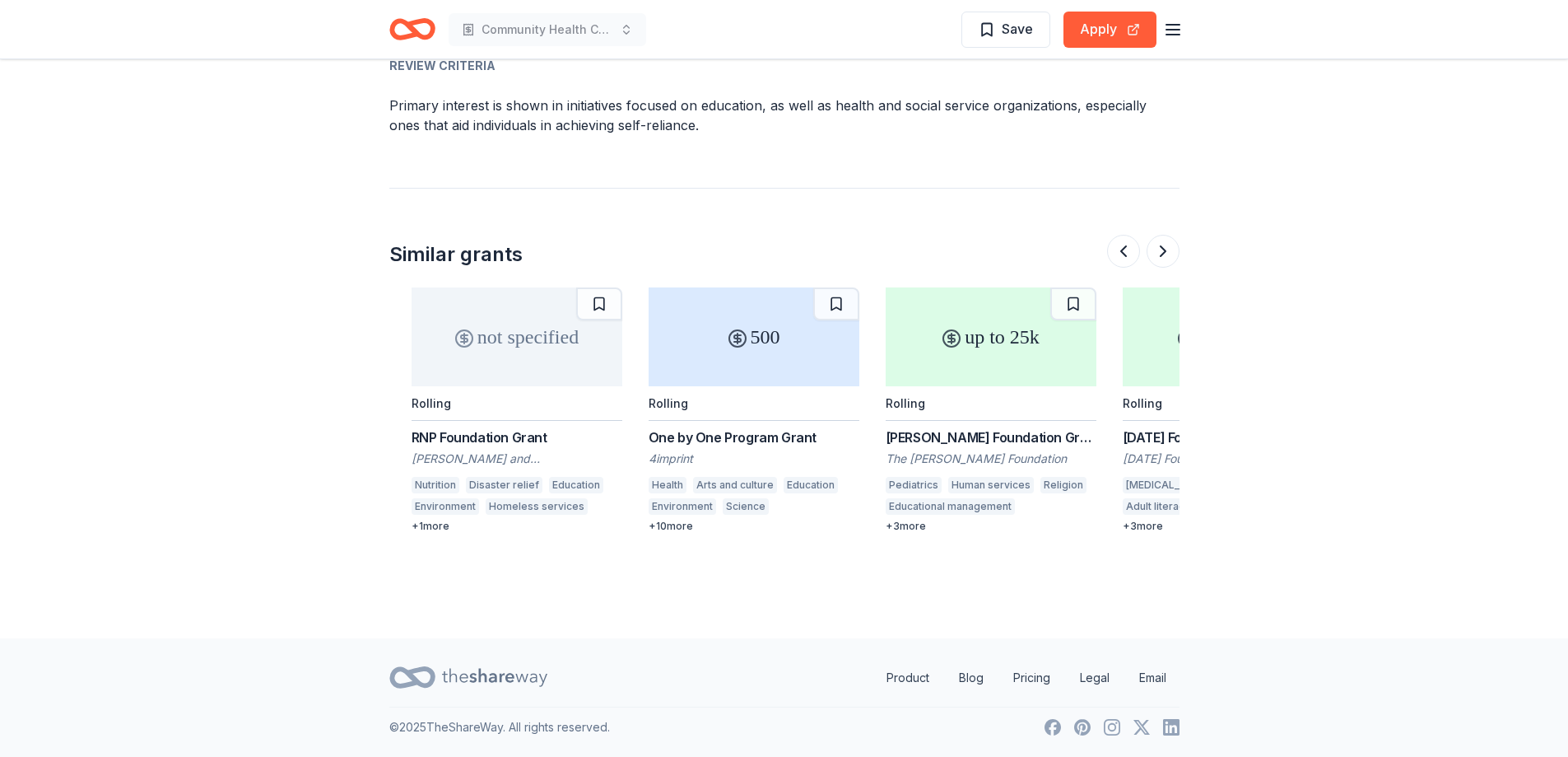
scroll to position [0, 949]
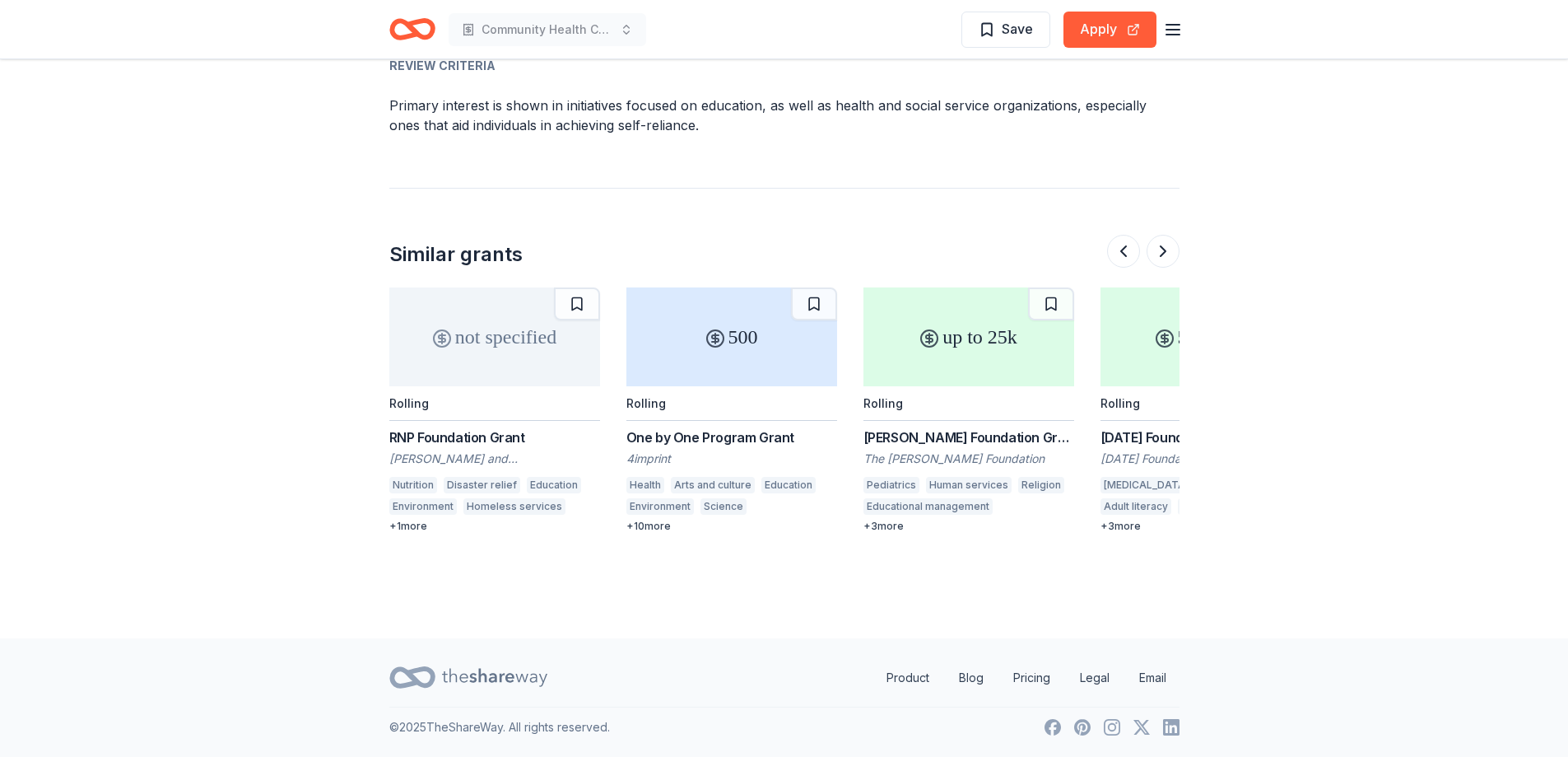
click at [446, 436] on div "RNP Foundation Grant" at bounding box center [495, 437] width 211 height 20
click at [719, 430] on div "One by One Program Grant" at bounding box center [732, 437] width 211 height 20
click at [708, 436] on div "One by One Program Grant" at bounding box center [732, 437] width 211 height 20
click at [968, 348] on div "up to 25k" at bounding box center [969, 337] width 211 height 98
click at [976, 345] on div "up to 25k" at bounding box center [969, 337] width 211 height 98
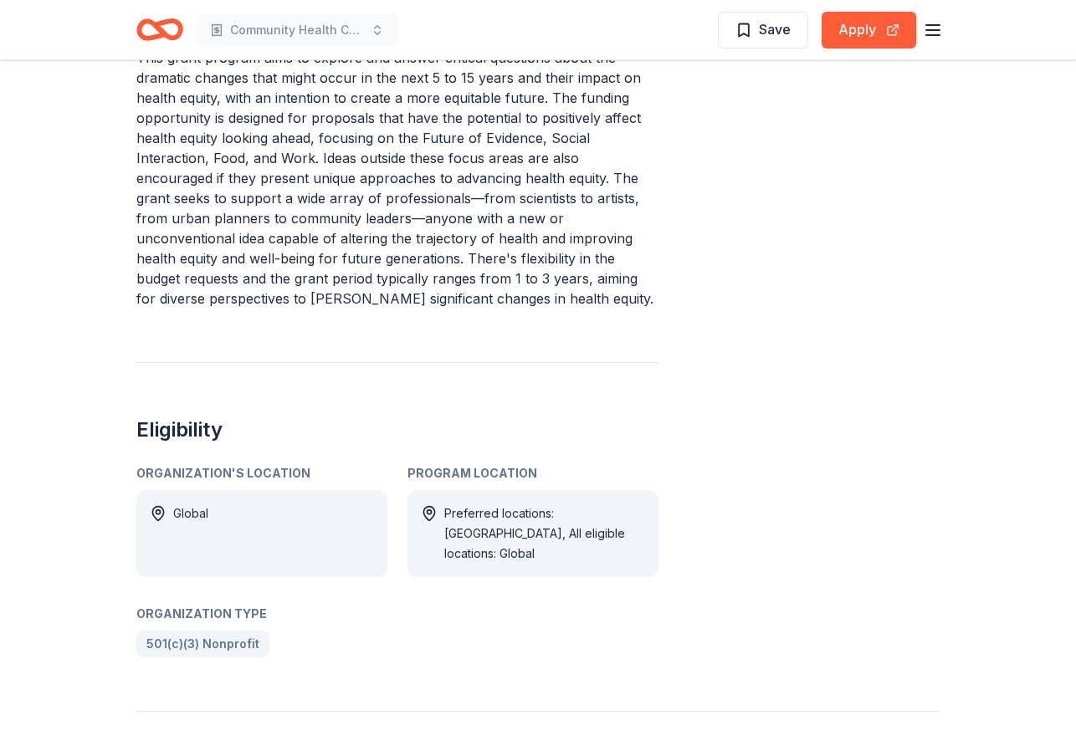
scroll to position [753, 0]
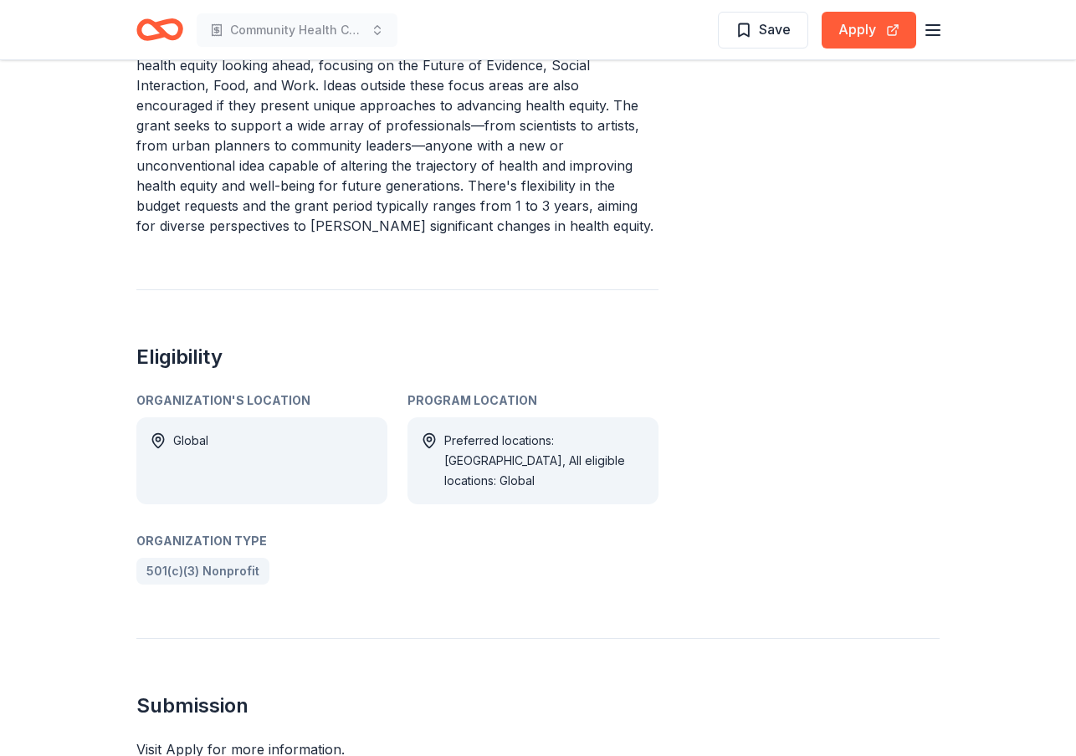
click at [485, 431] on div "Preferred locations: USA, All eligible locations: Global" at bounding box center [544, 461] width 201 height 60
click at [449, 391] on div "Program Location" at bounding box center [532, 401] width 251 height 20
click at [475, 436] on div "Preferred locations: USA, All eligible locations: Global" at bounding box center [544, 461] width 201 height 60
click at [472, 431] on div "Preferred locations: USA, All eligible locations: Global" at bounding box center [544, 461] width 201 height 60
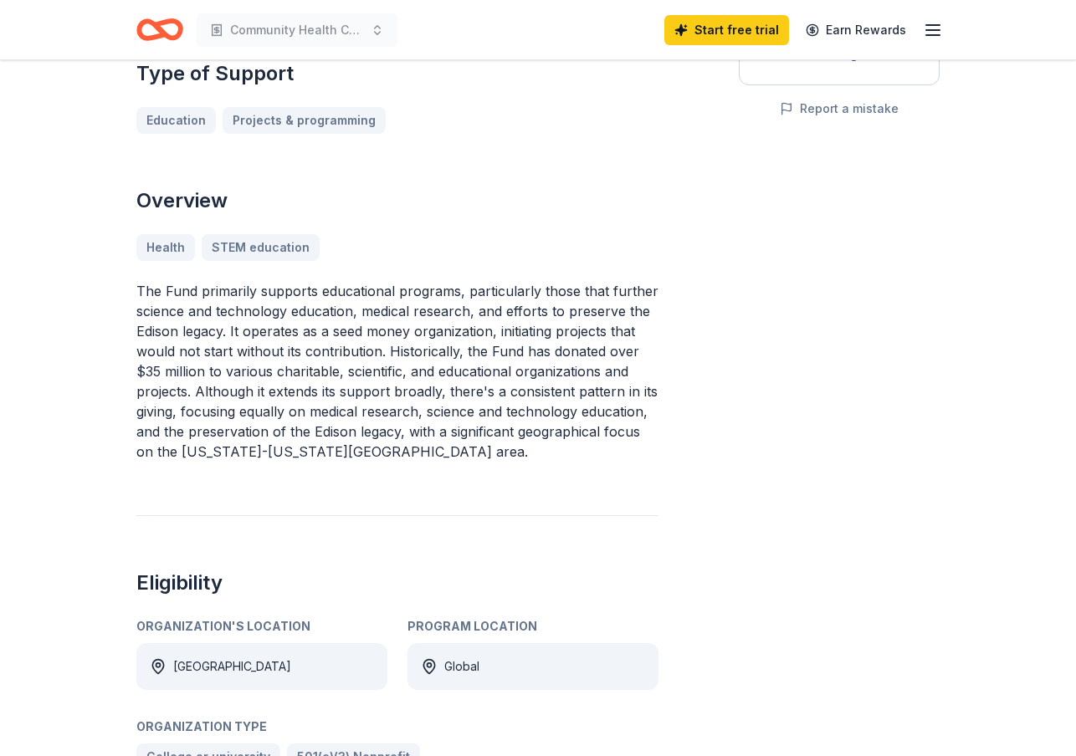
scroll to position [167, 0]
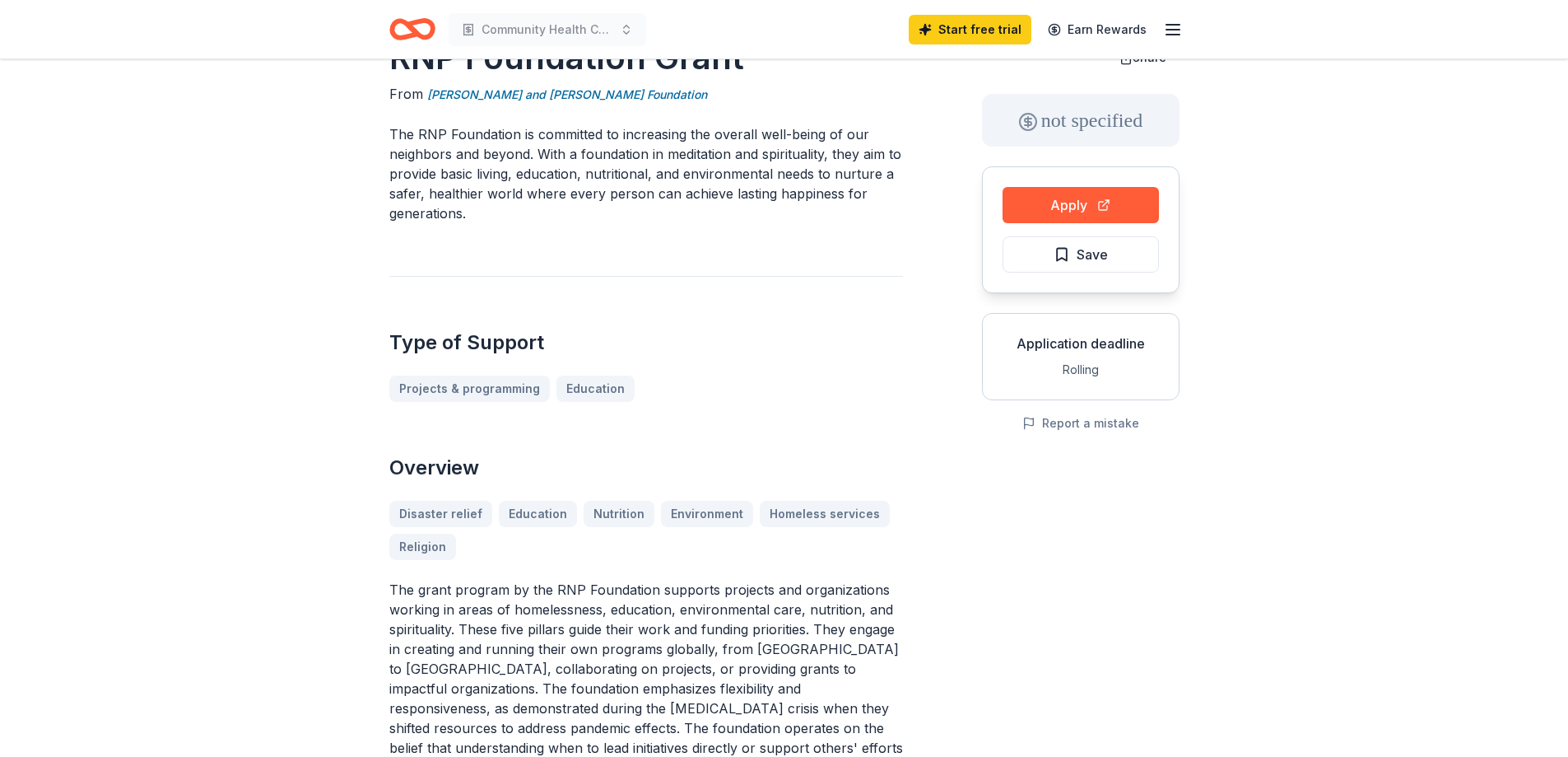
scroll to position [83, 0]
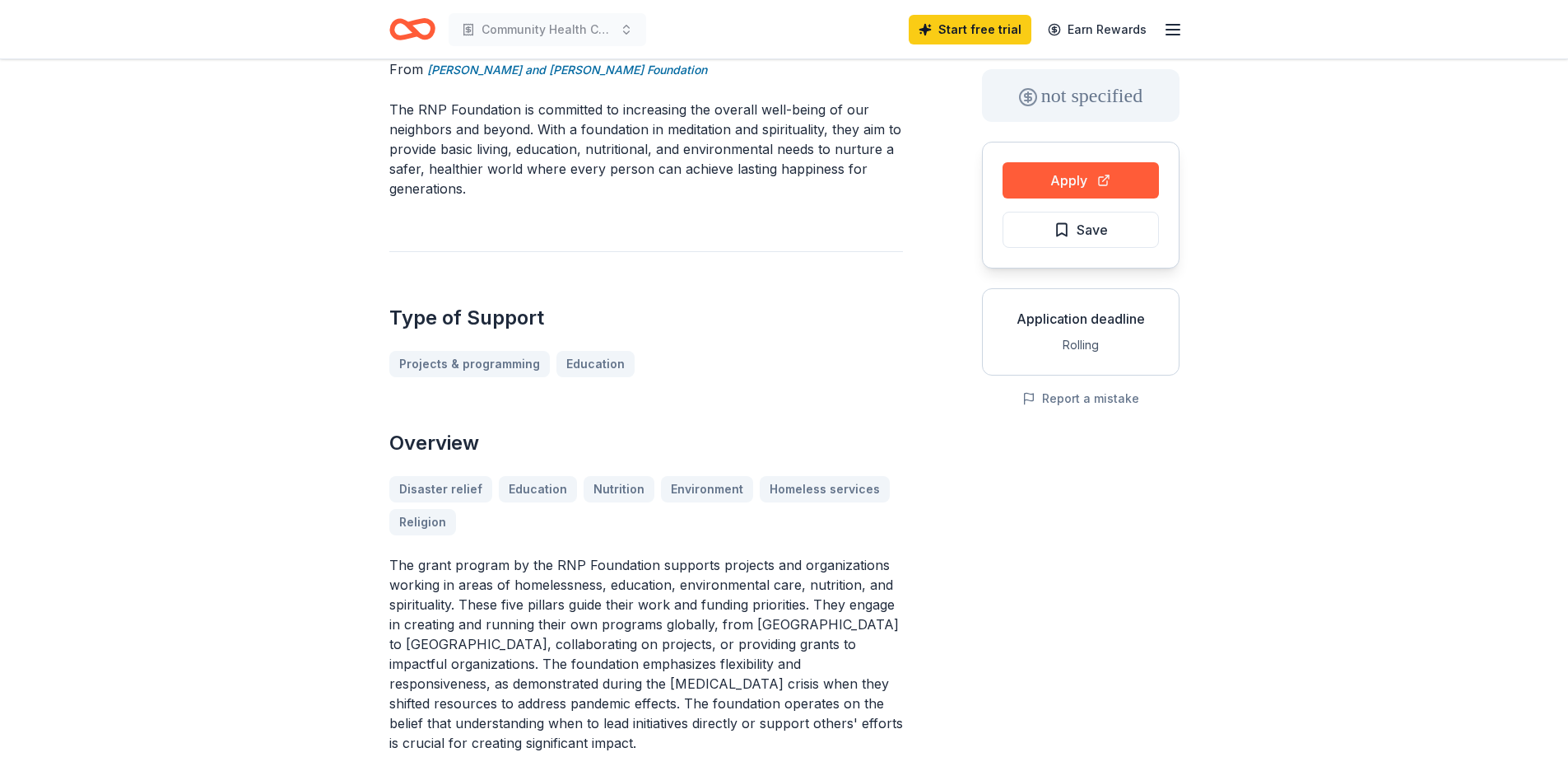
click at [814, 491] on div "Disaster relief Education Nutrition Environment Homeless services Religion" at bounding box center [647, 505] width 514 height 59
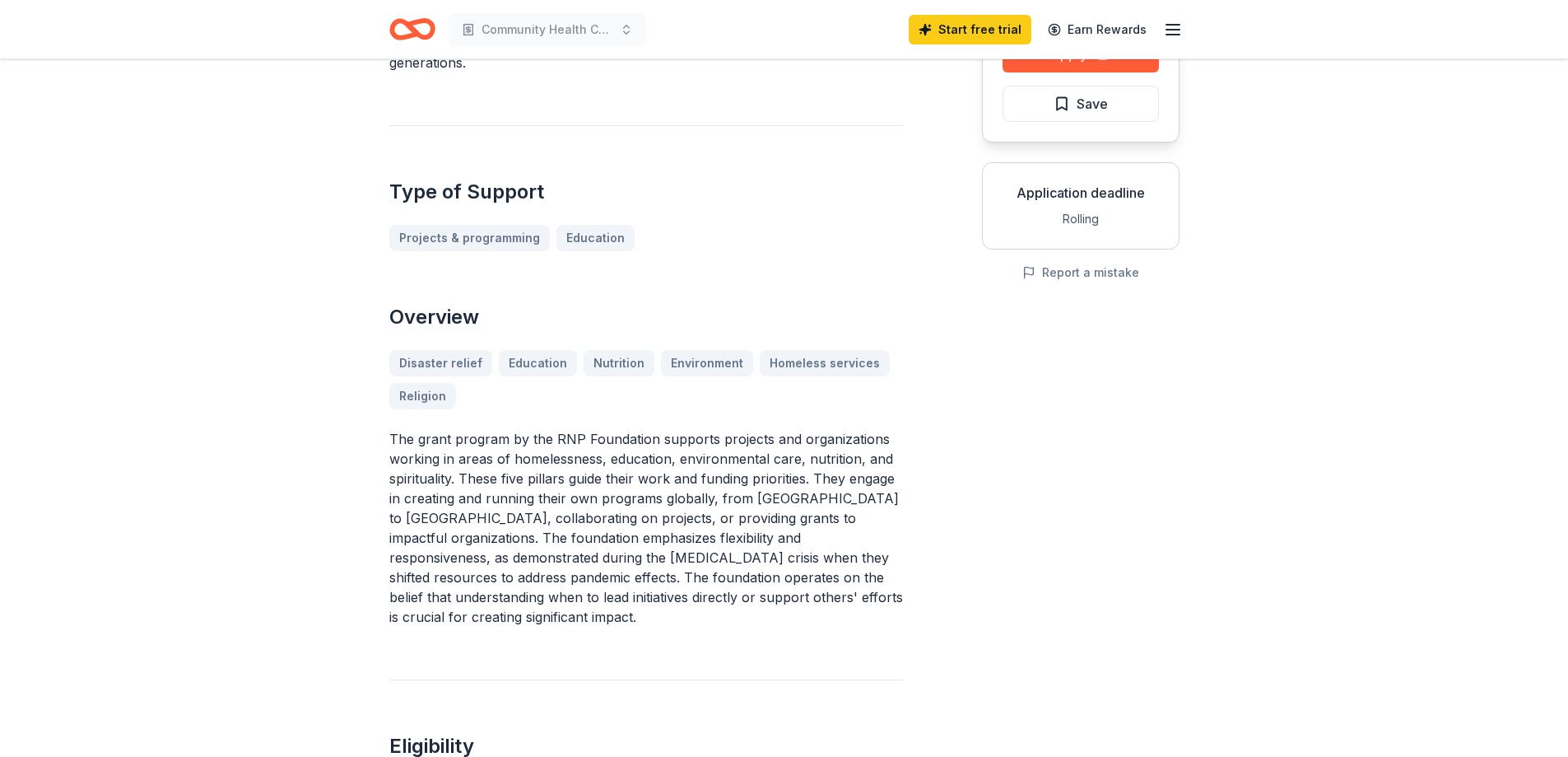
scroll to position [247, 0]
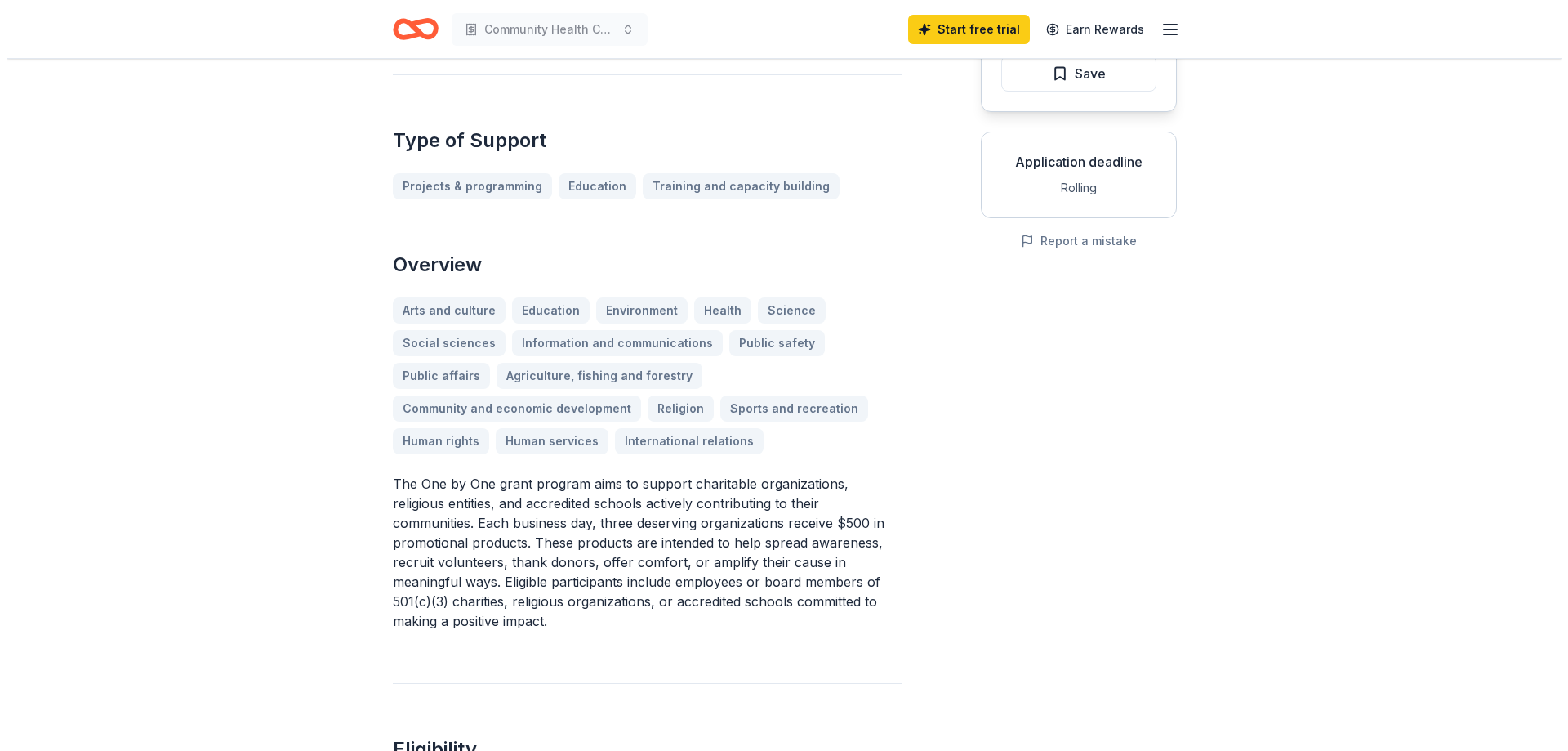
scroll to position [245, 0]
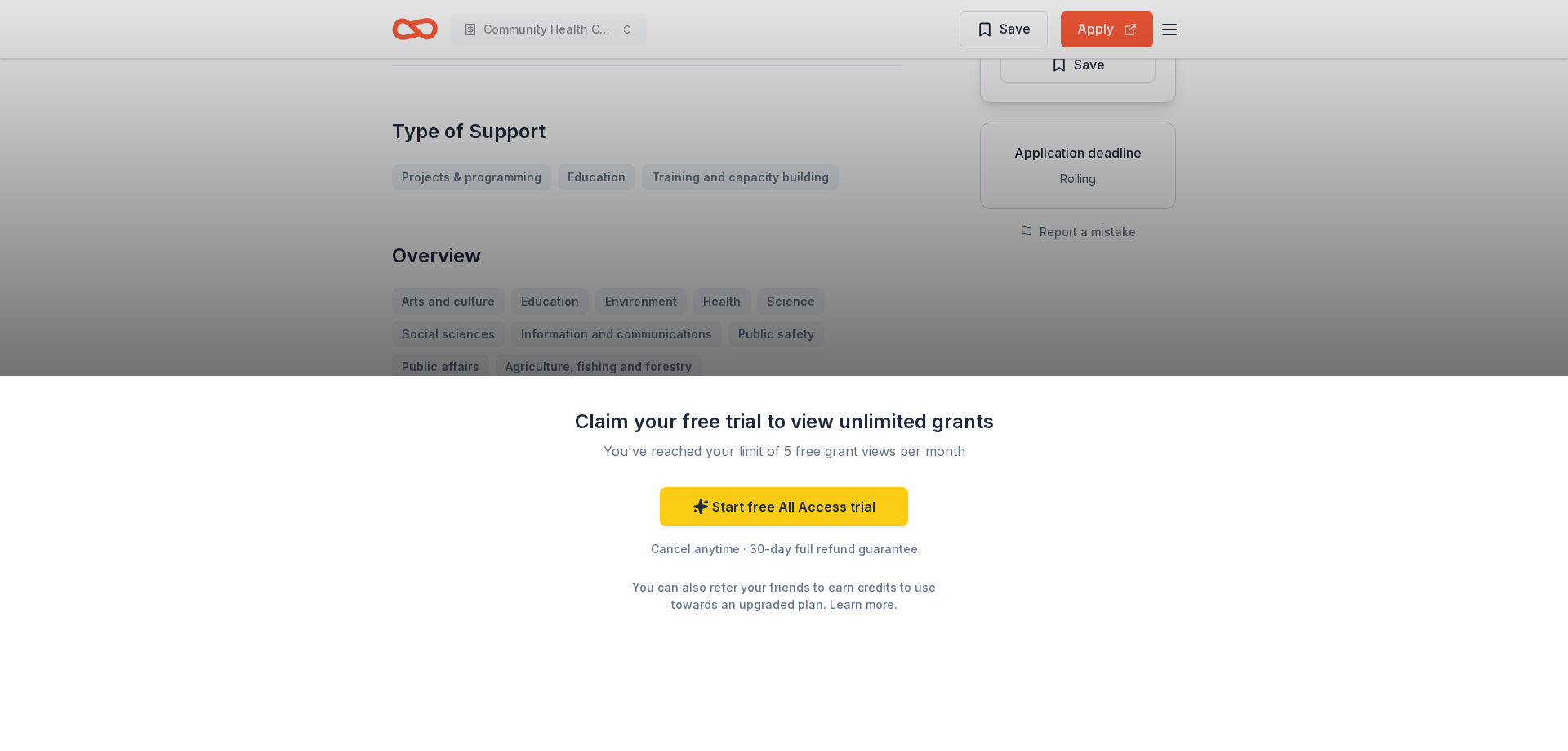
click at [313, 232] on div "Claim your free trial to view unlimited grants You've reached your limit of 5 f…" at bounding box center [784, 375] width 1568 height 751
click at [277, 203] on div "Claim your free trial to view unlimited grants You've reached your limit of 5 f…" at bounding box center [784, 375] width 1568 height 751
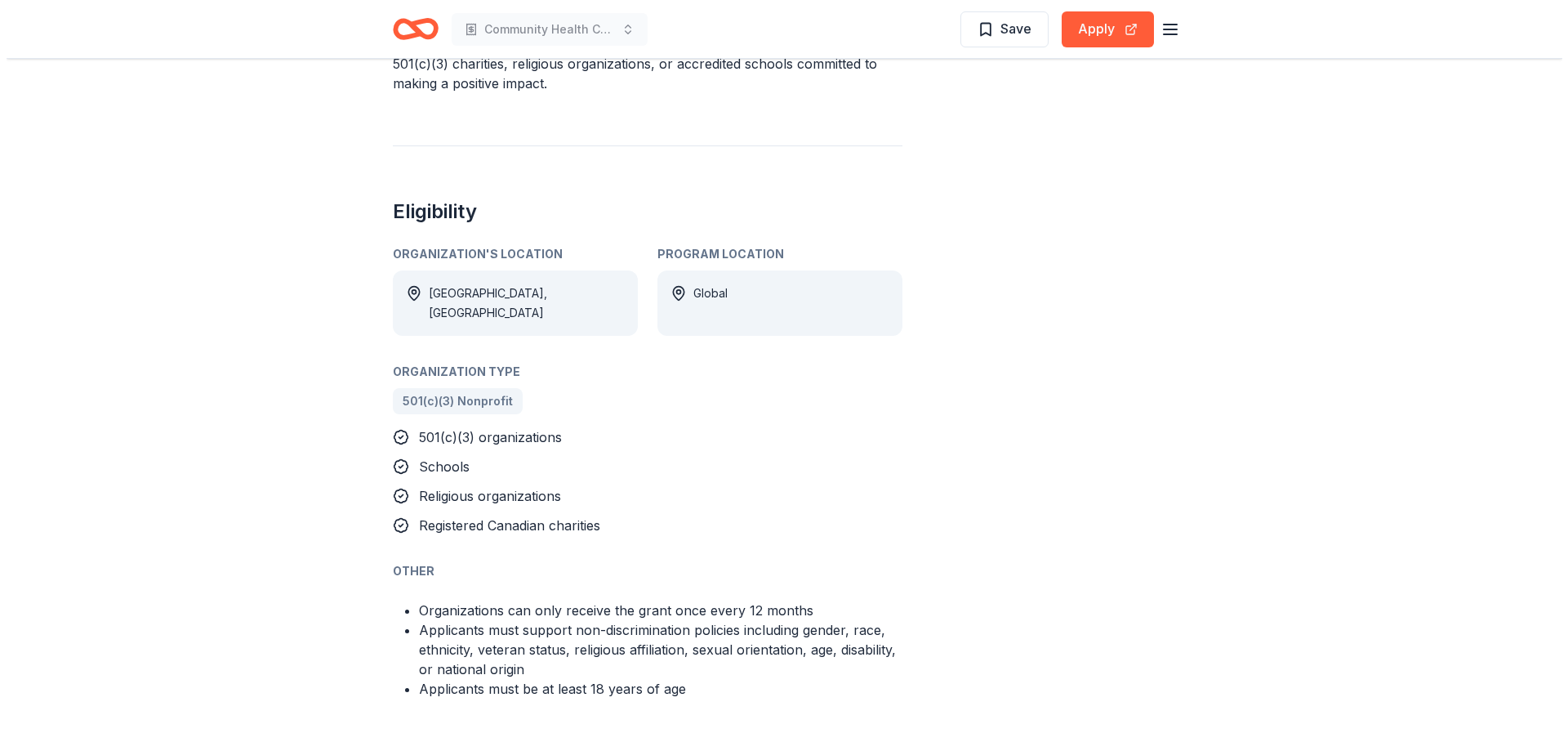
scroll to position [816, 0]
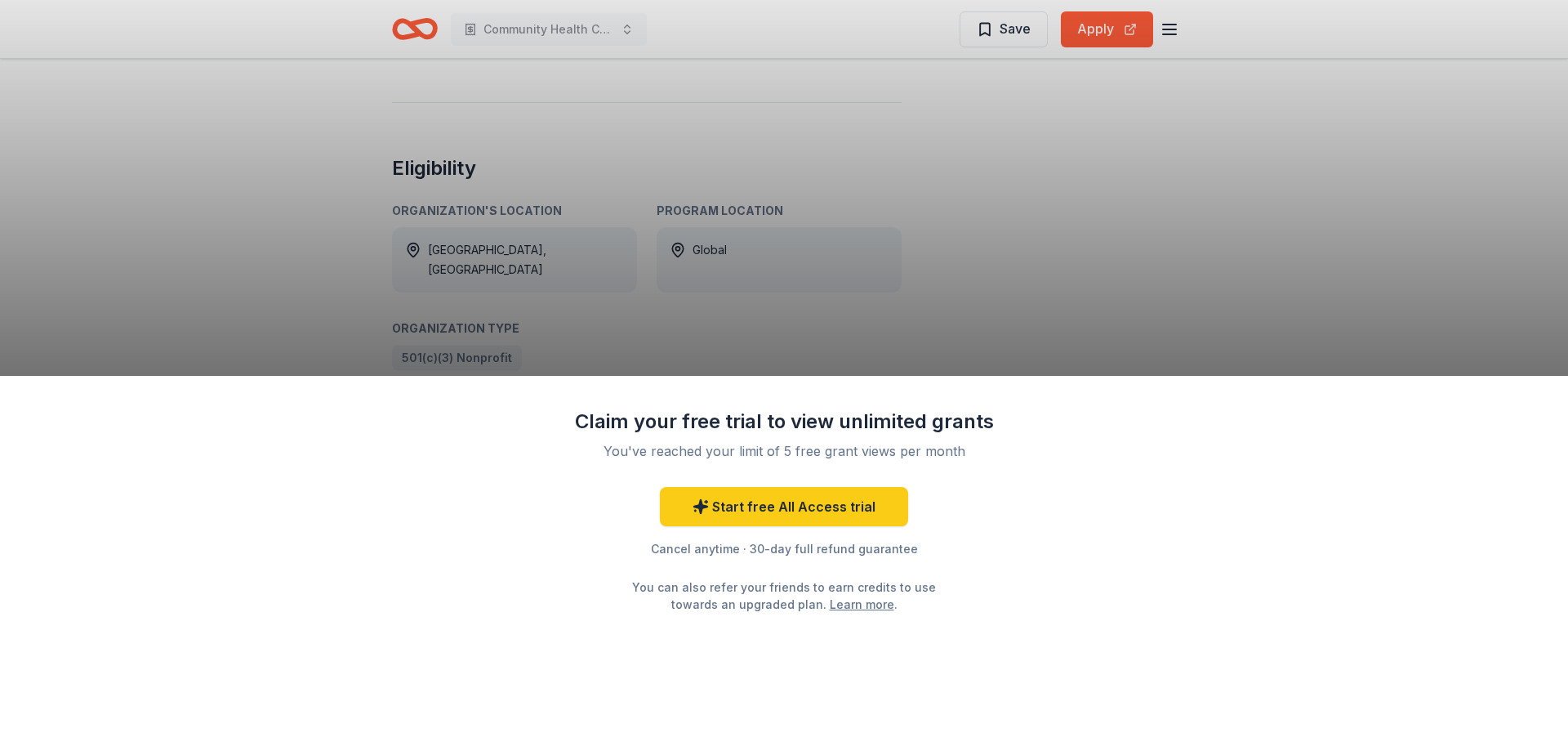
click at [699, 255] on div "Claim your free trial to view unlimited grants You've reached your limit of 5 f…" at bounding box center [784, 375] width 1568 height 751
click at [1544, 462] on div "Claim your free trial to view unlimited grants You've reached your limit of 5 f…" at bounding box center [784, 563] width 1568 height 376
click at [451, 235] on div "Claim your free trial to view unlimited grants You've reached your limit of 5 f…" at bounding box center [784, 375] width 1568 height 751
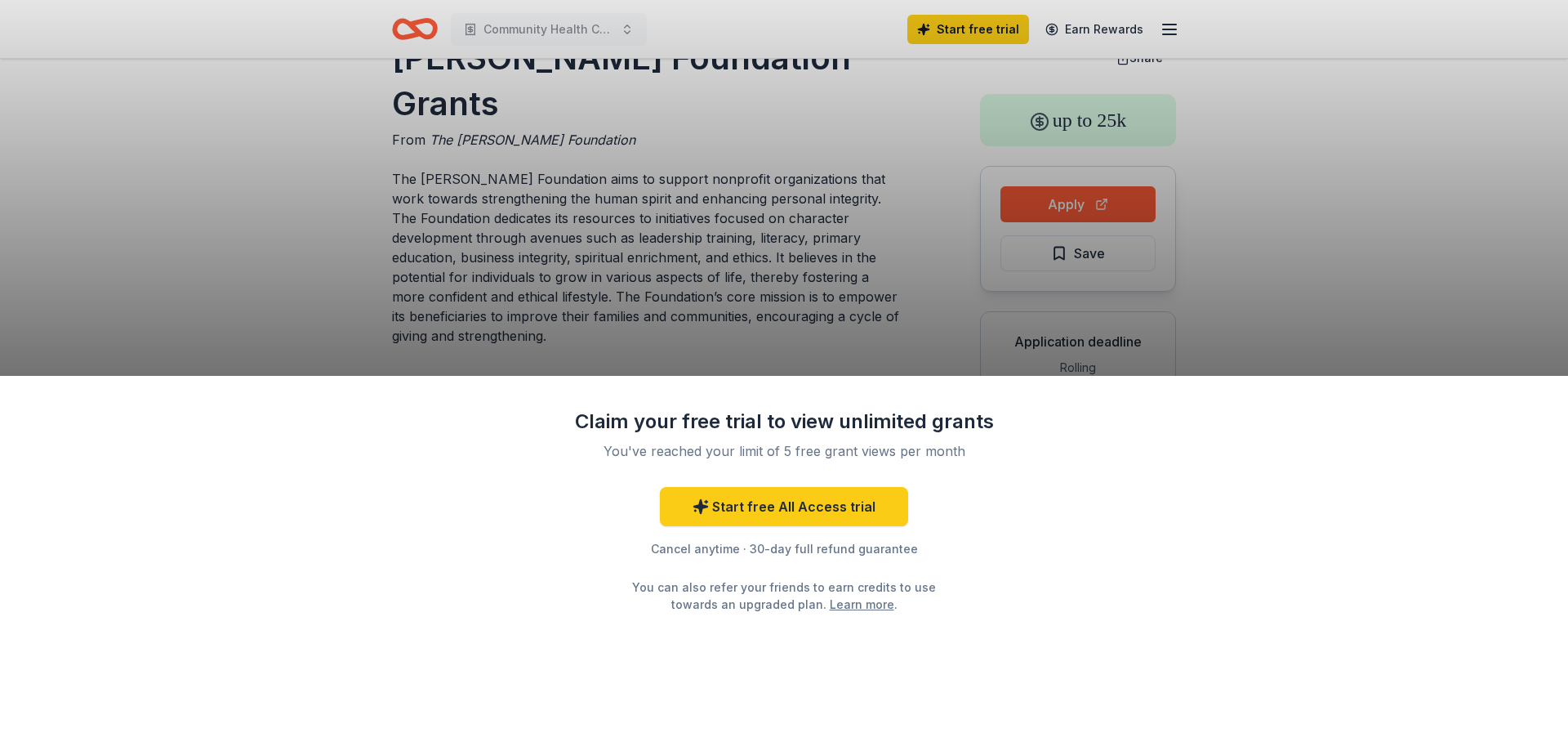
scroll to position [82, 0]
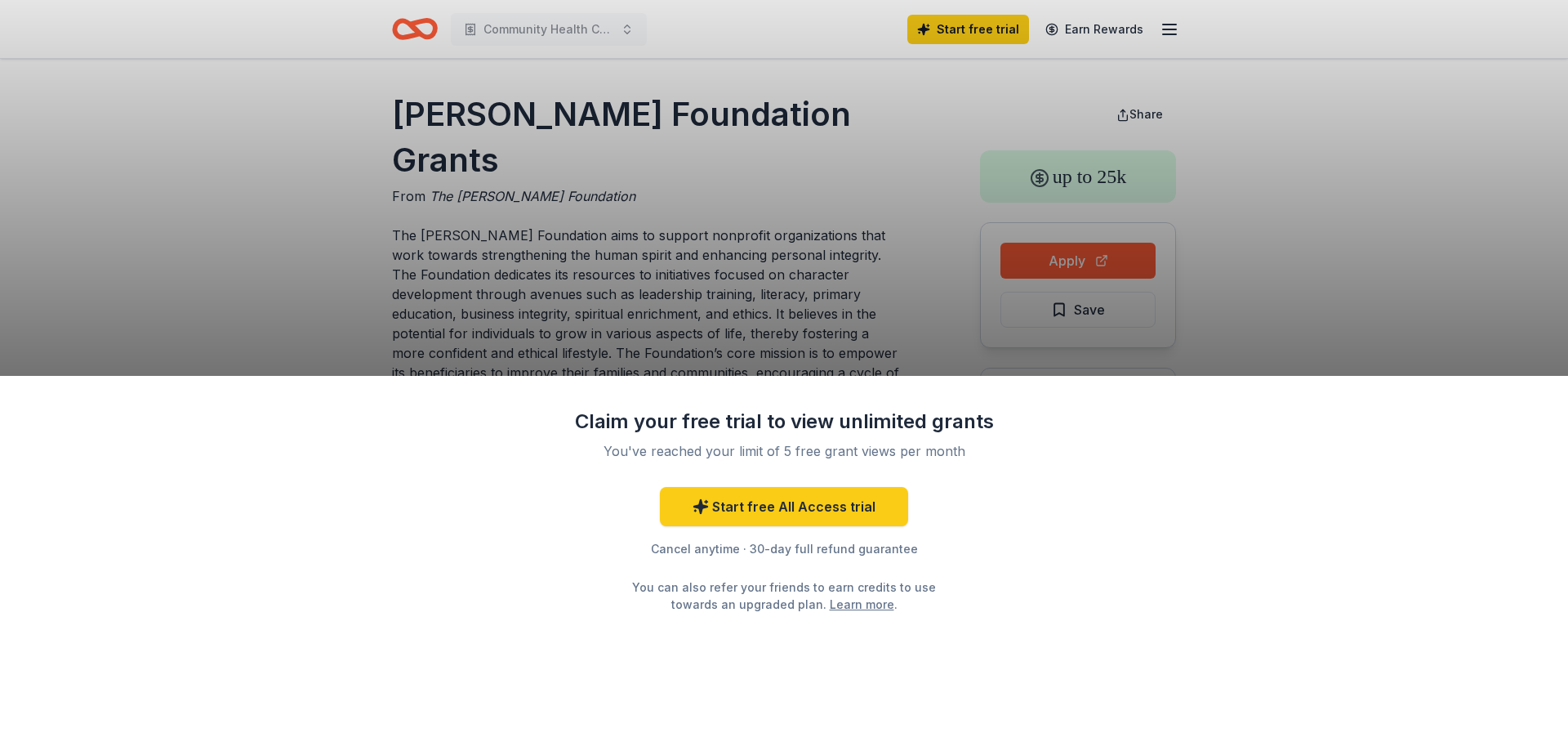
drag, startPoint x: 522, startPoint y: 167, endPoint x: 344, endPoint y: 127, distance: 182.4
click at [344, 127] on div "Claim your free trial to view unlimited grants You've reached your limit of 5 f…" at bounding box center [784, 375] width 1568 height 751
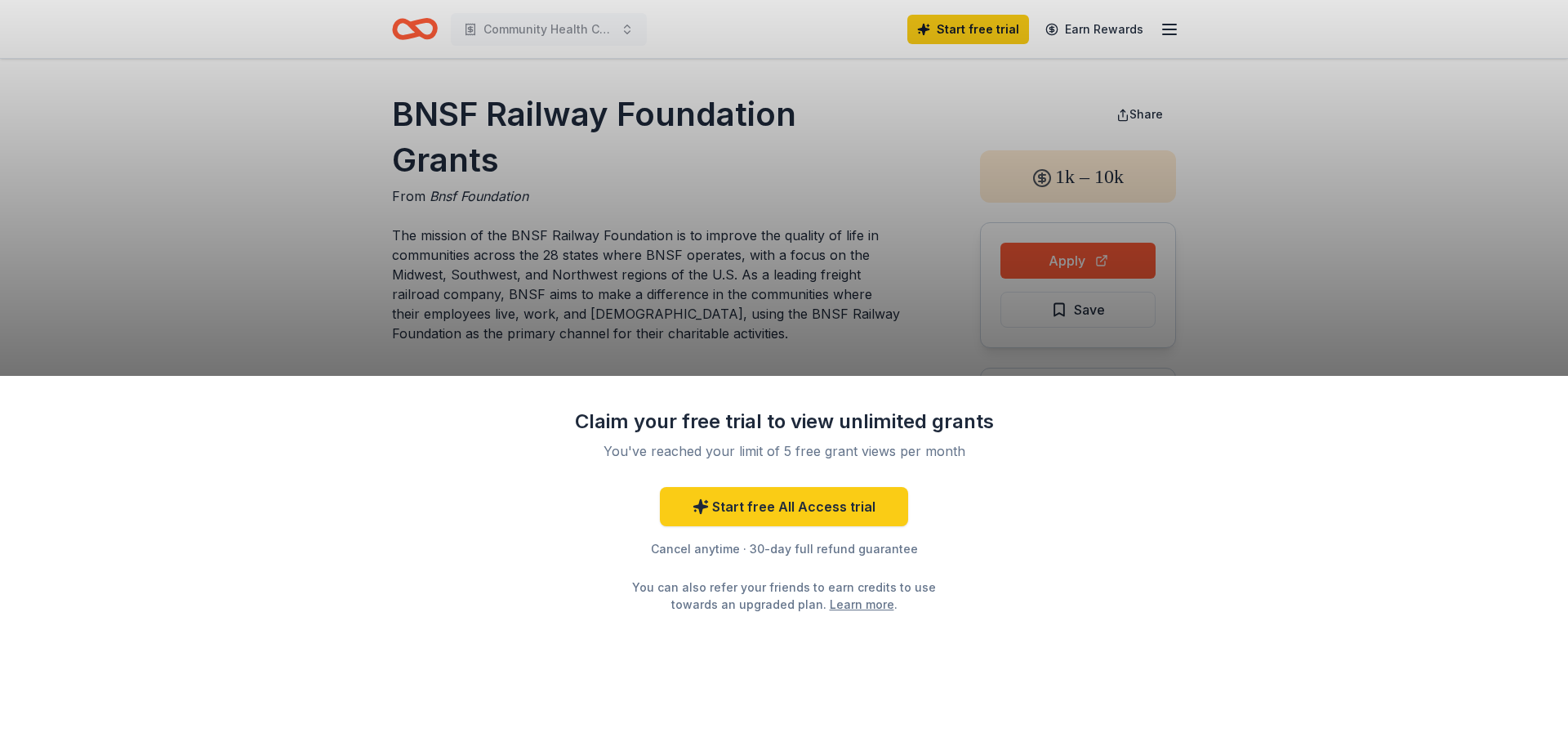
drag, startPoint x: 512, startPoint y: 170, endPoint x: 346, endPoint y: 84, distance: 187.0
click at [349, 85] on div "Claim your free trial to view unlimited grants You've reached your limit of 5 f…" at bounding box center [784, 375] width 1568 height 751
